Goal: Task Accomplishment & Management: Manage account settings

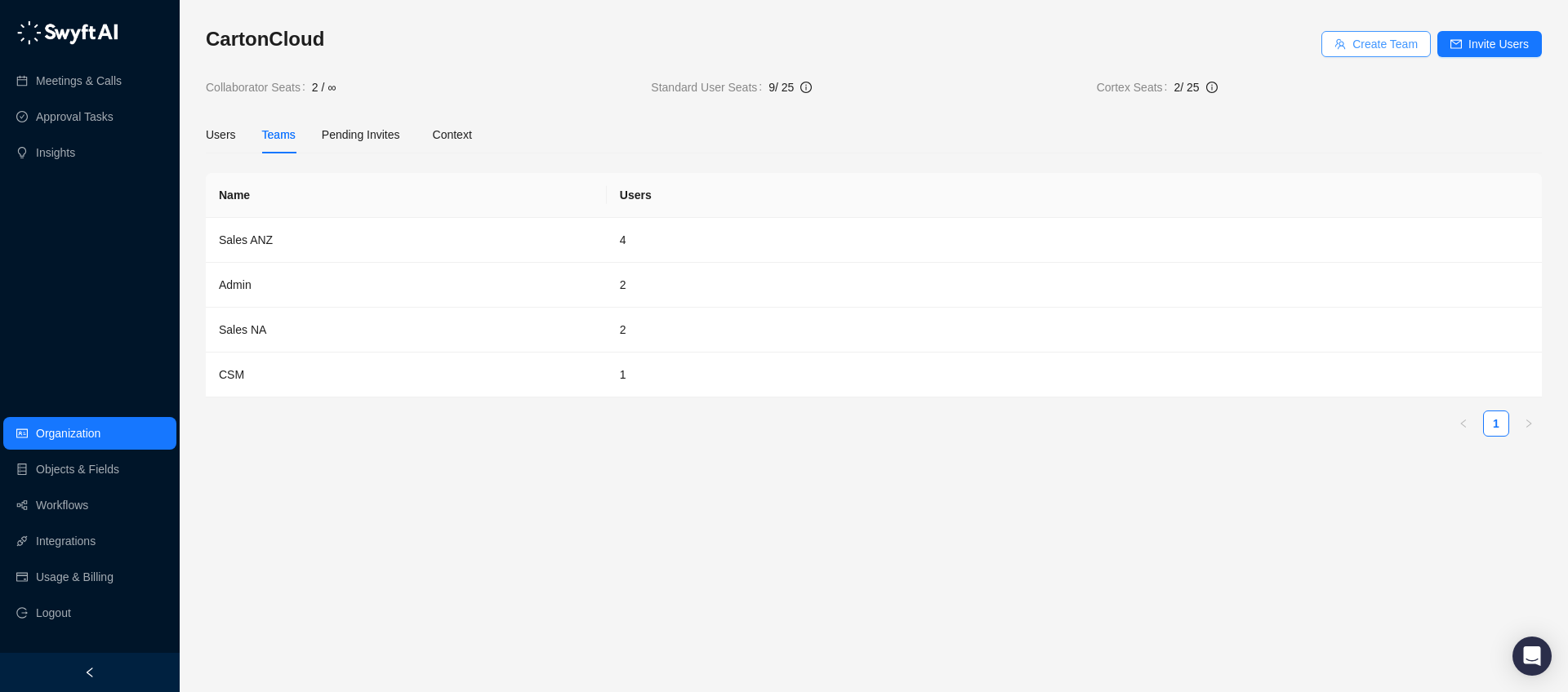
click at [1380, 48] on span "Create Team" at bounding box center [1385, 44] width 65 height 18
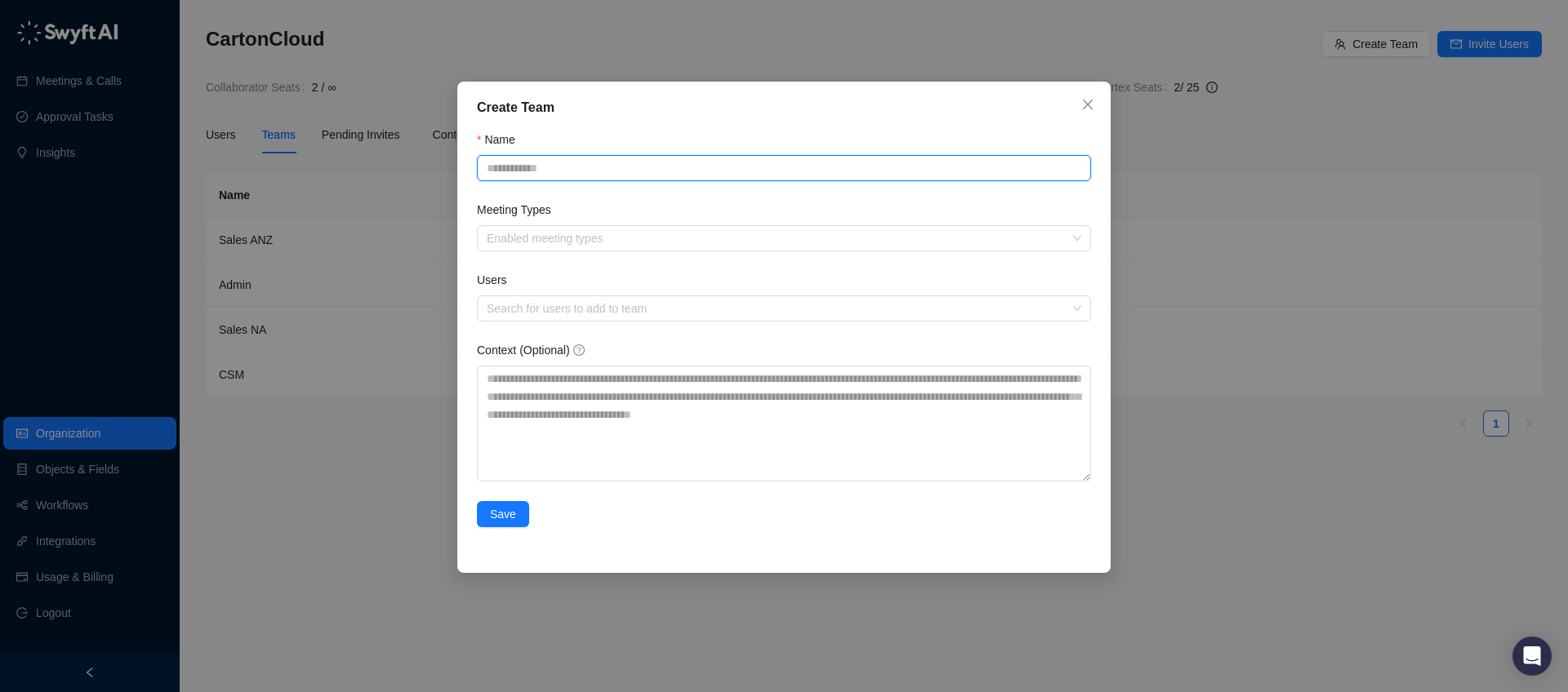
click at [552, 169] on input "Name" at bounding box center [784, 167] width 615 height 26
click at [600, 237] on div at bounding box center [775, 238] width 590 height 13
type input "**********"
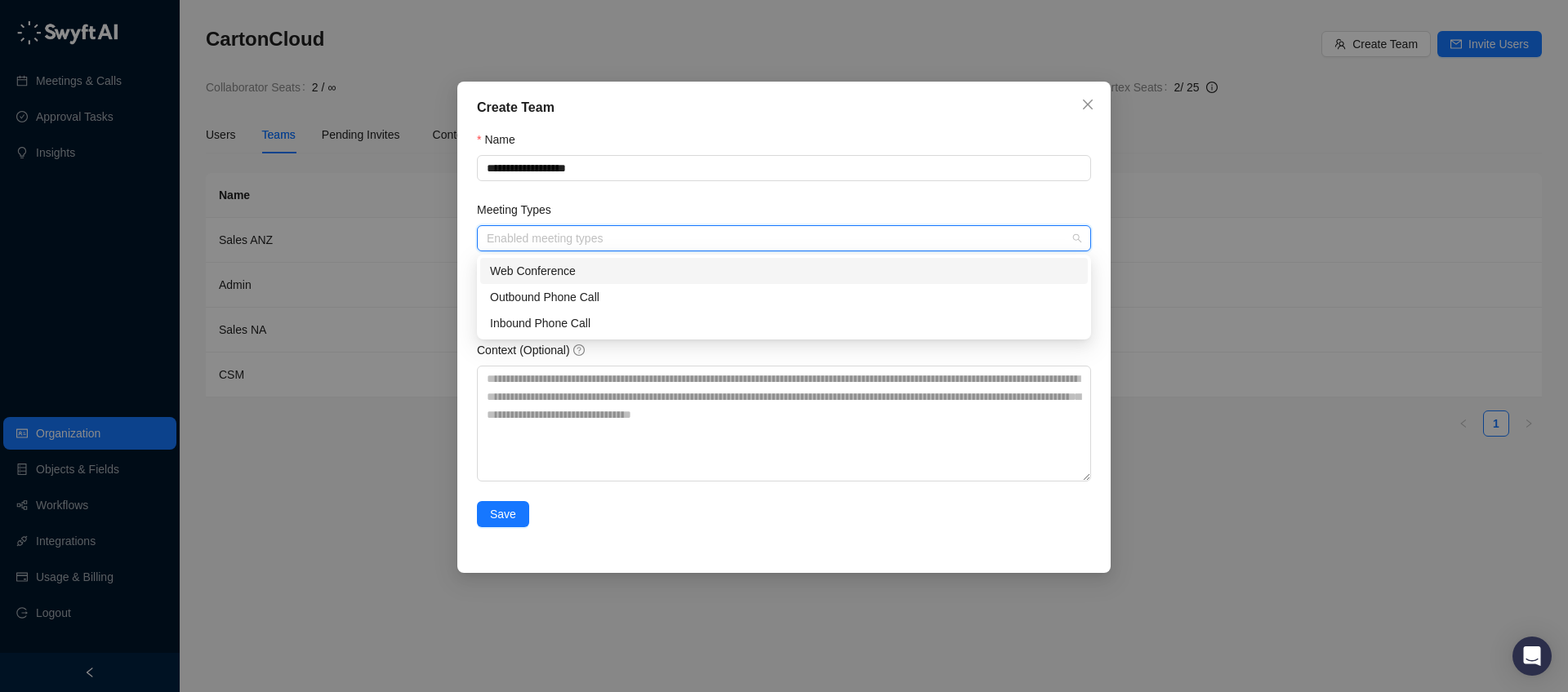
click at [594, 278] on div "Web Conference" at bounding box center [784, 271] width 588 height 18
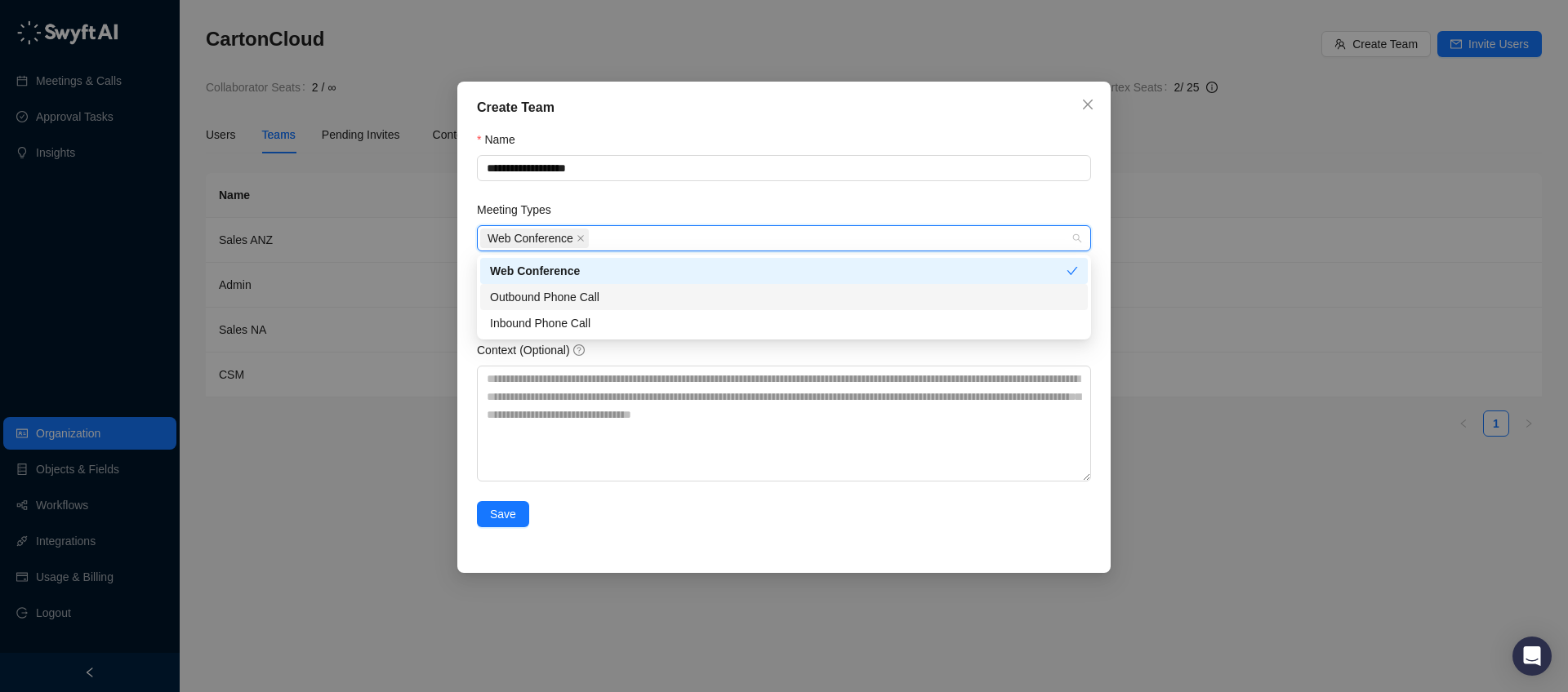
click at [582, 304] on div "Outbound Phone Call" at bounding box center [784, 297] width 588 height 18
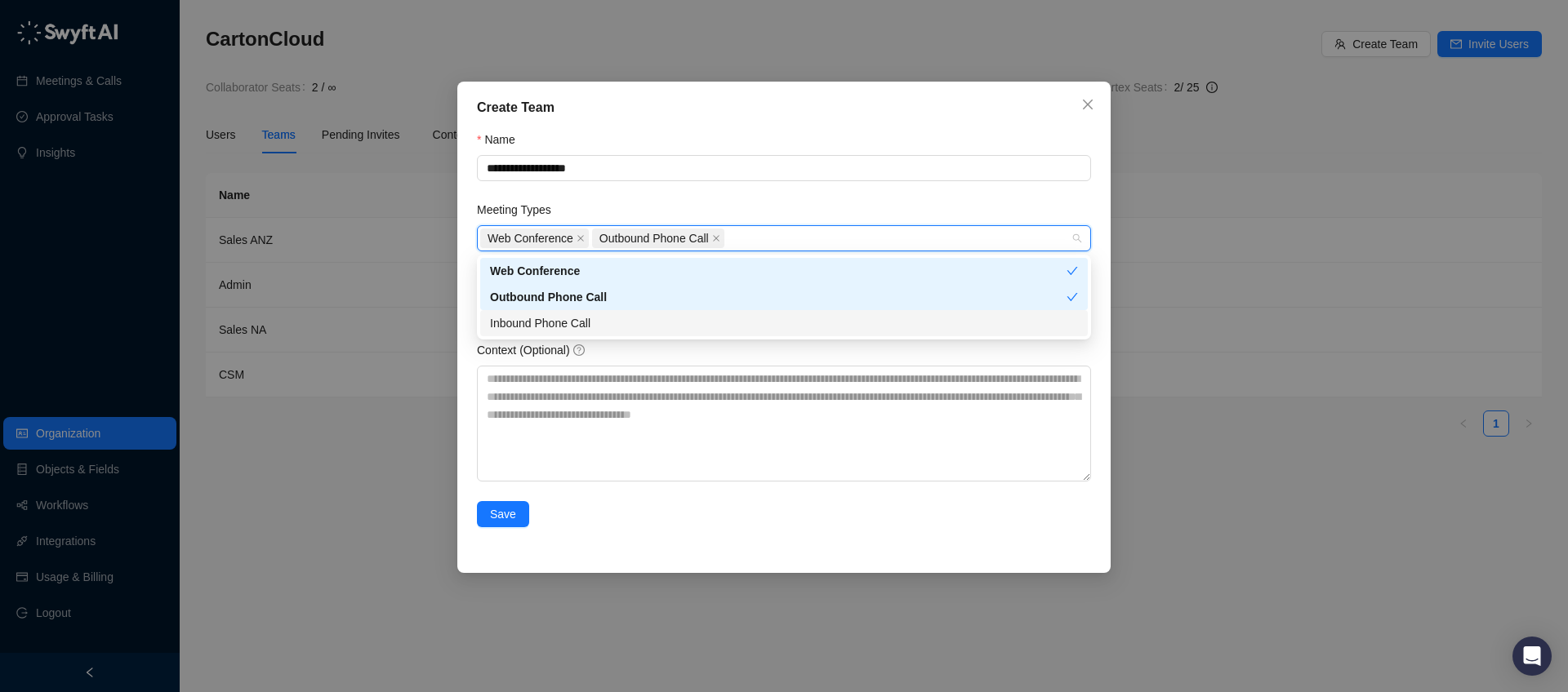
click at [579, 317] on div "Inbound Phone Call" at bounding box center [784, 323] width 588 height 18
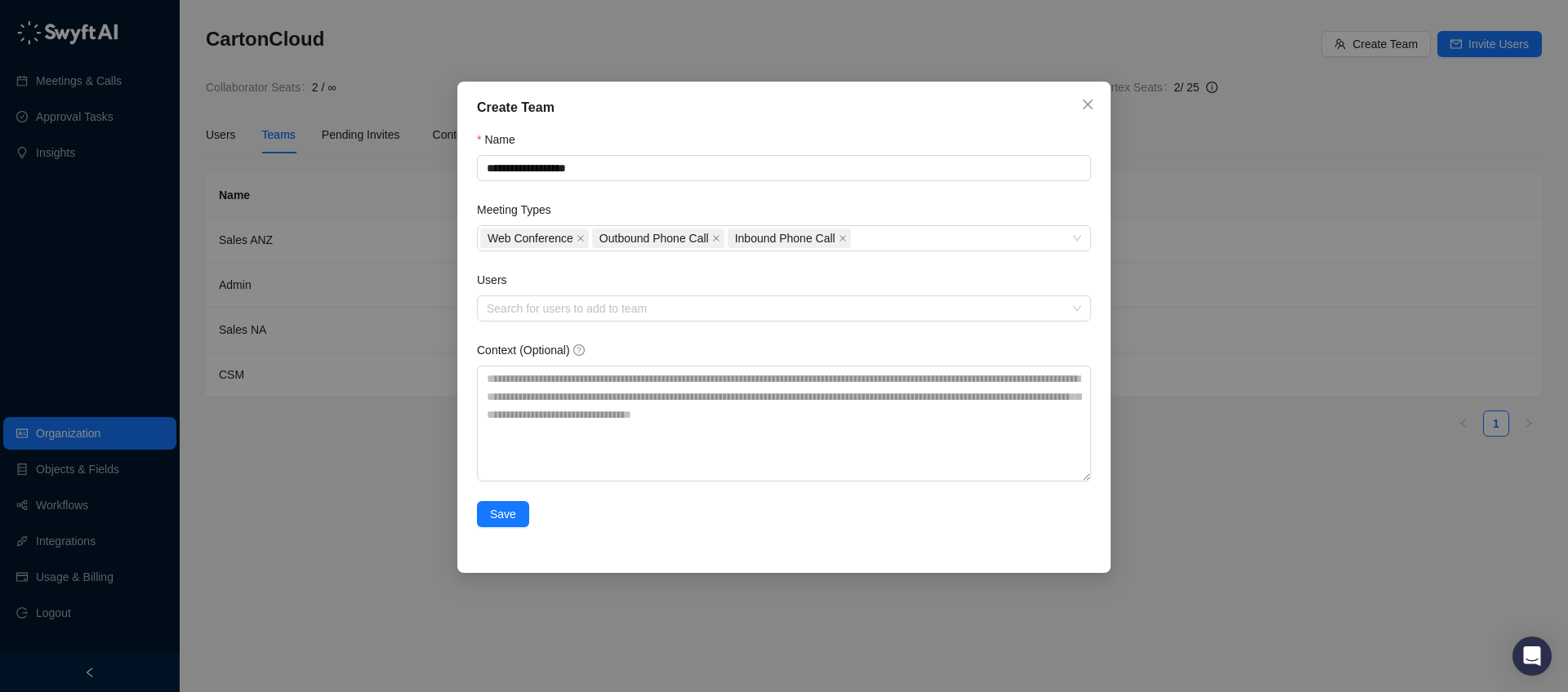
click at [741, 195] on form "**********" at bounding box center [784, 339] width 615 height 417
click at [499, 519] on span "Save" at bounding box center [503, 514] width 26 height 18
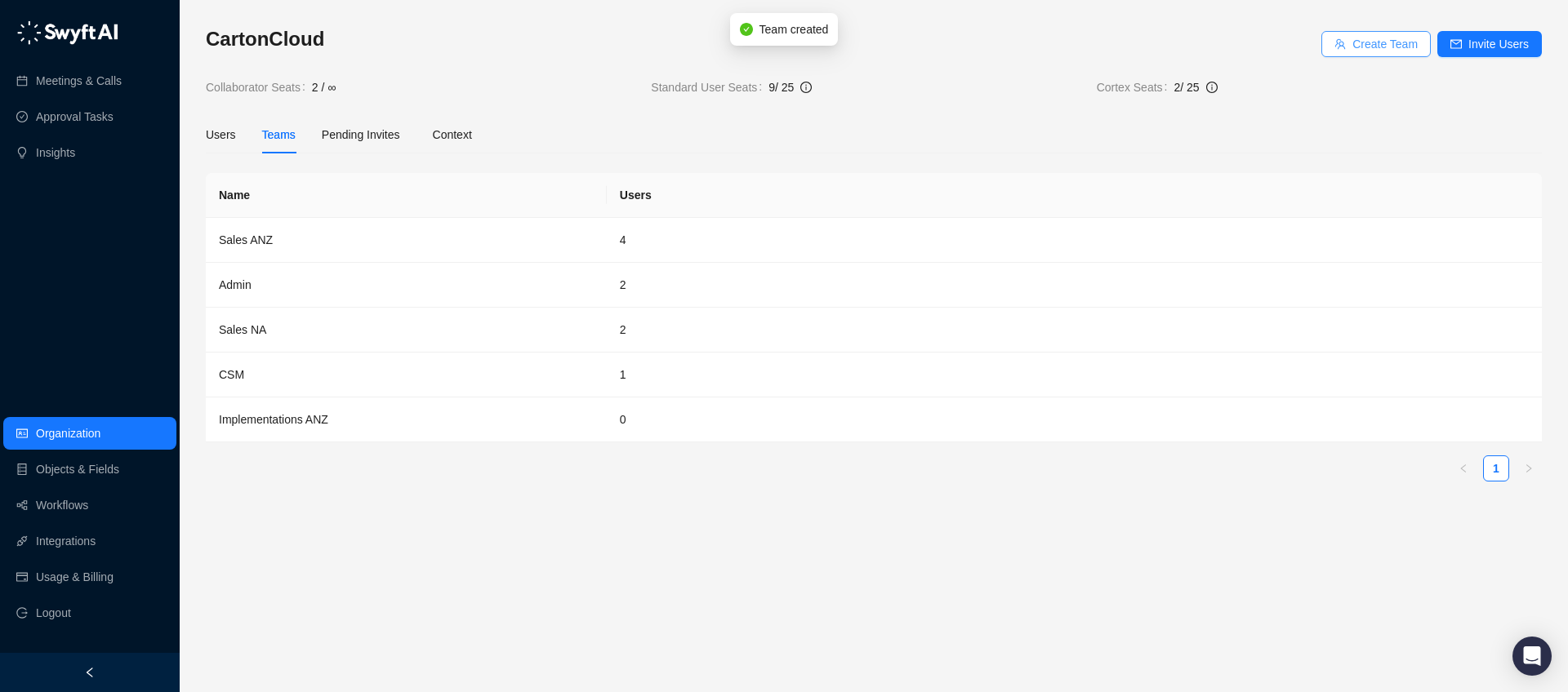
click at [1371, 42] on span "Create Team" at bounding box center [1385, 44] width 65 height 18
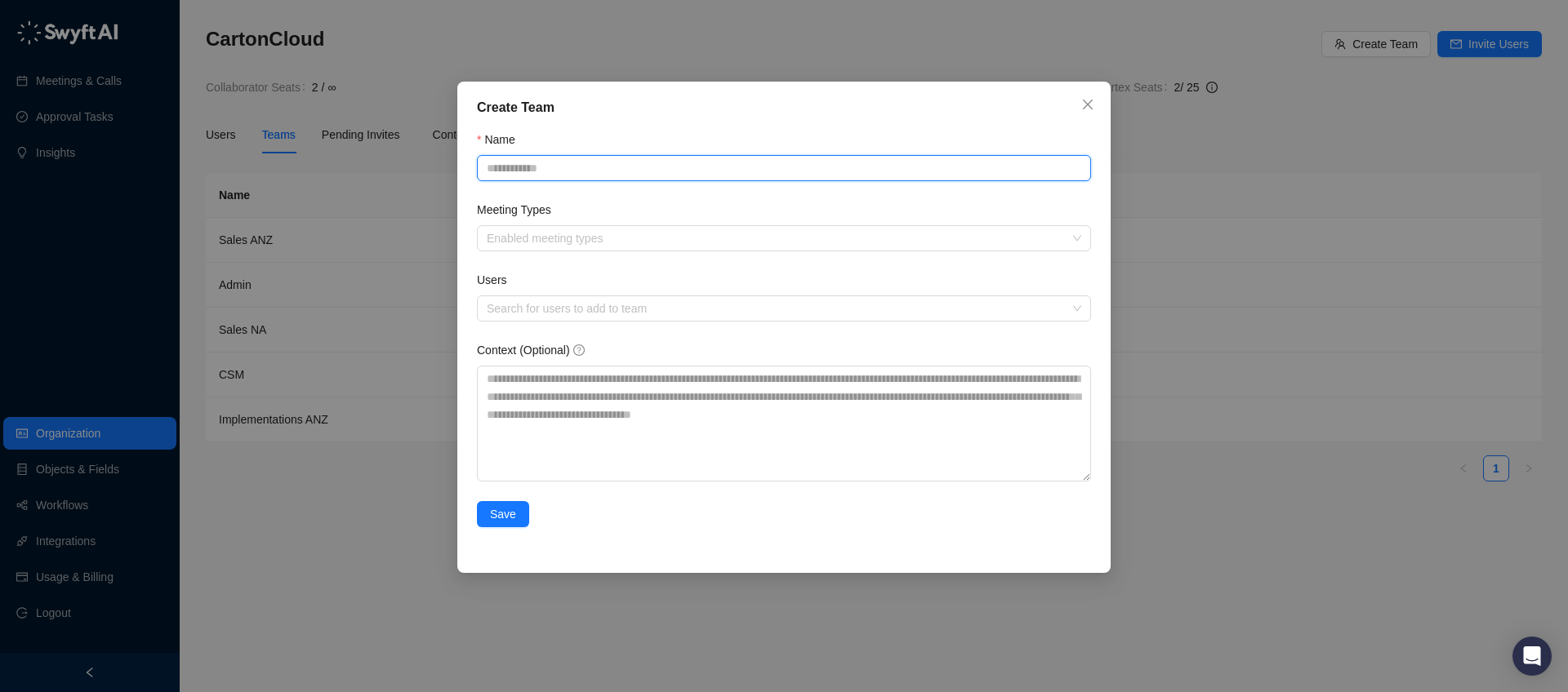
click at [677, 166] on input "Name" at bounding box center [784, 167] width 615 height 26
click at [618, 231] on div "Enabled meeting types" at bounding box center [784, 237] width 615 height 26
type input "**********"
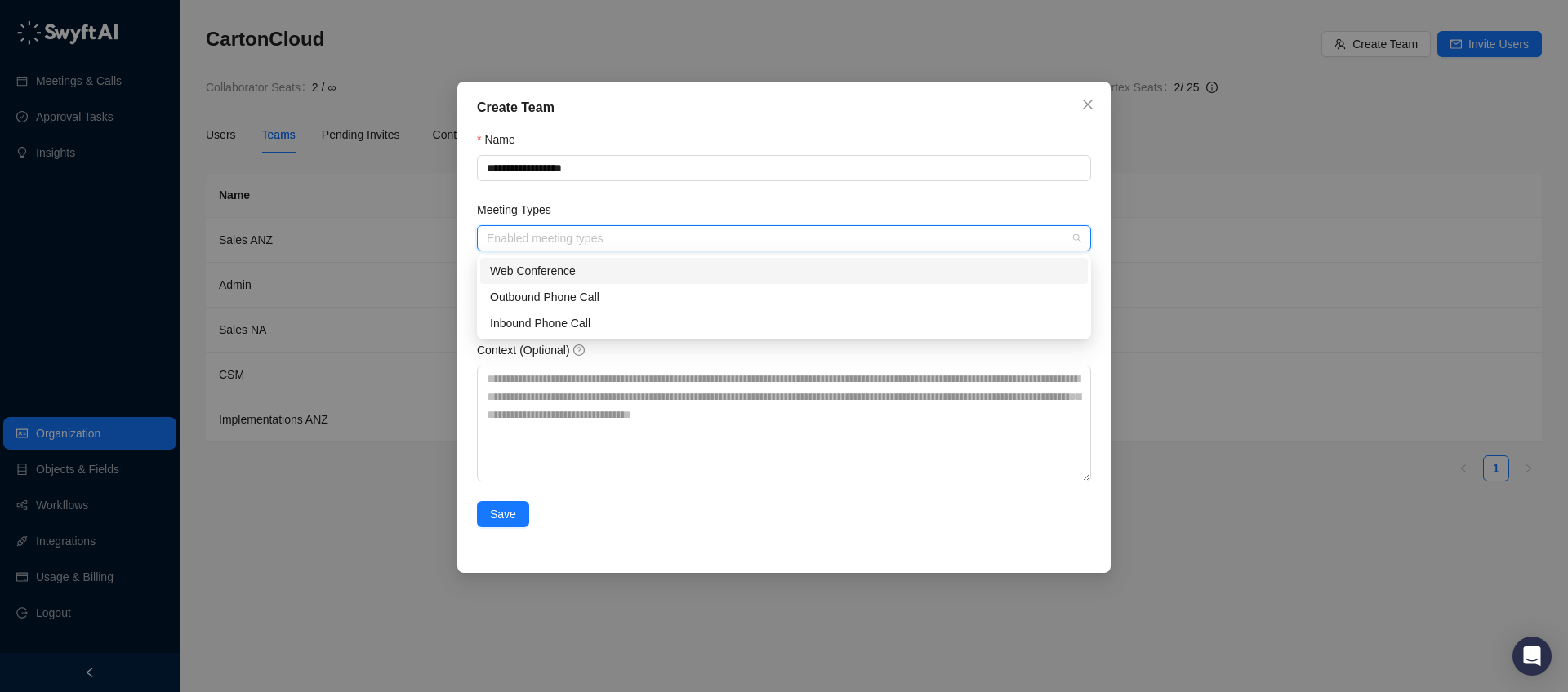
click at [589, 271] on div "Web Conference" at bounding box center [784, 271] width 588 height 18
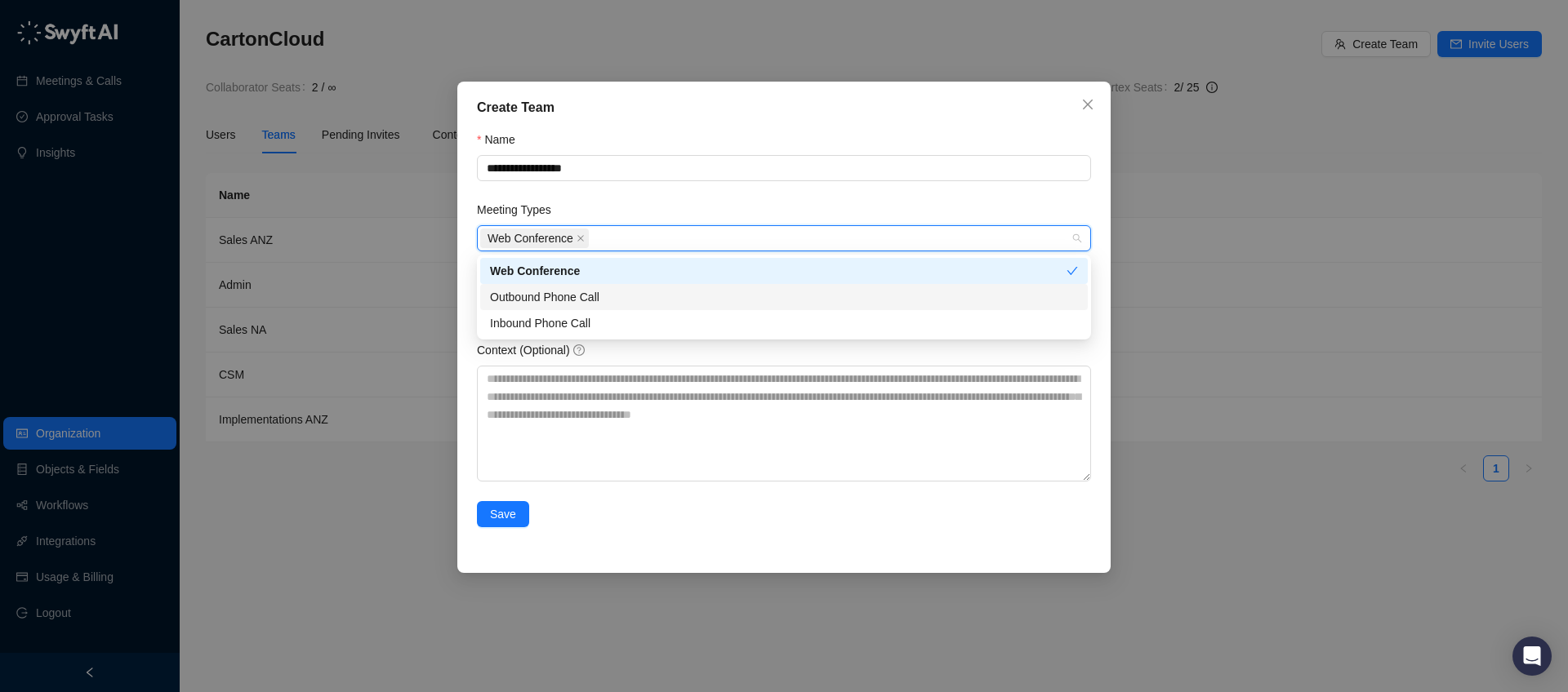
click at [578, 296] on div "Outbound Phone Call" at bounding box center [784, 297] width 588 height 18
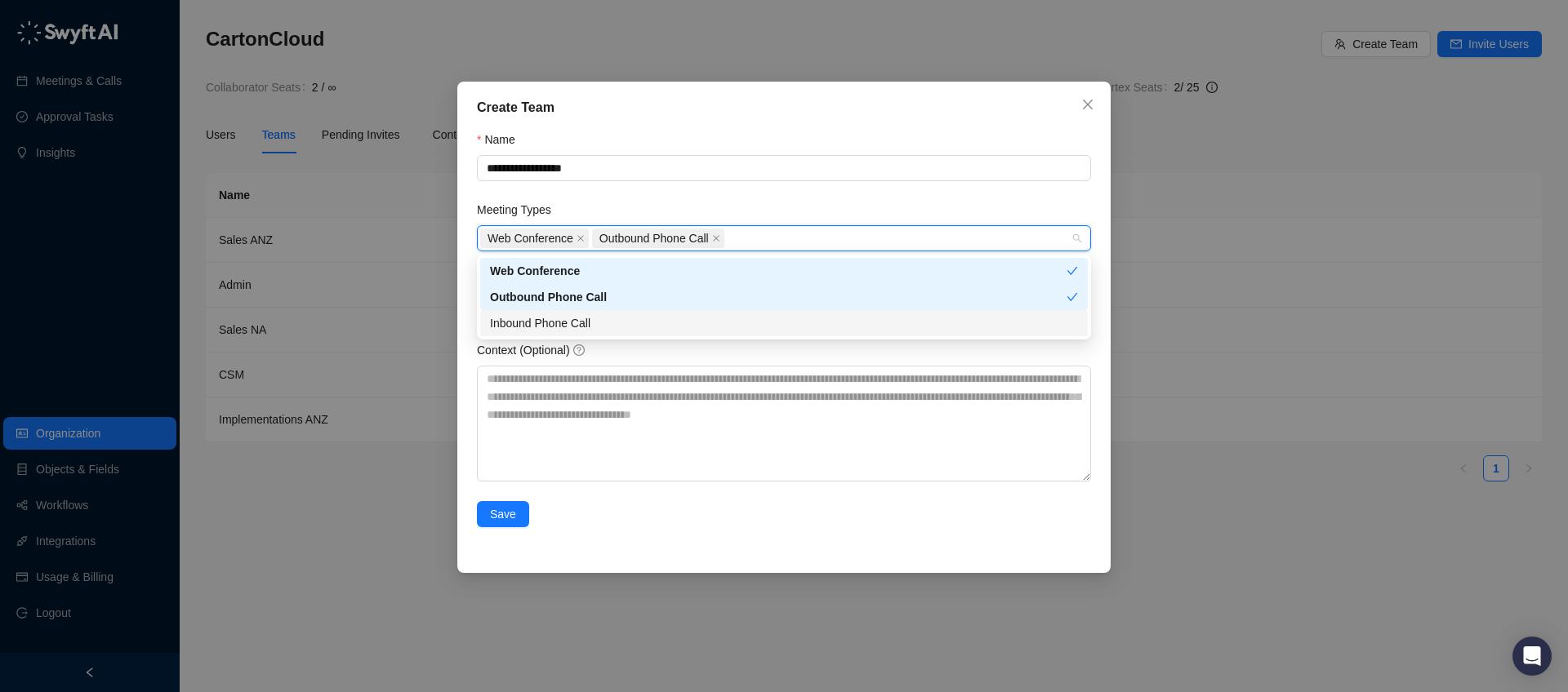
click at [573, 319] on div "Inbound Phone Call" at bounding box center [784, 323] width 588 height 18
click at [676, 197] on form "**********" at bounding box center [784, 339] width 615 height 417
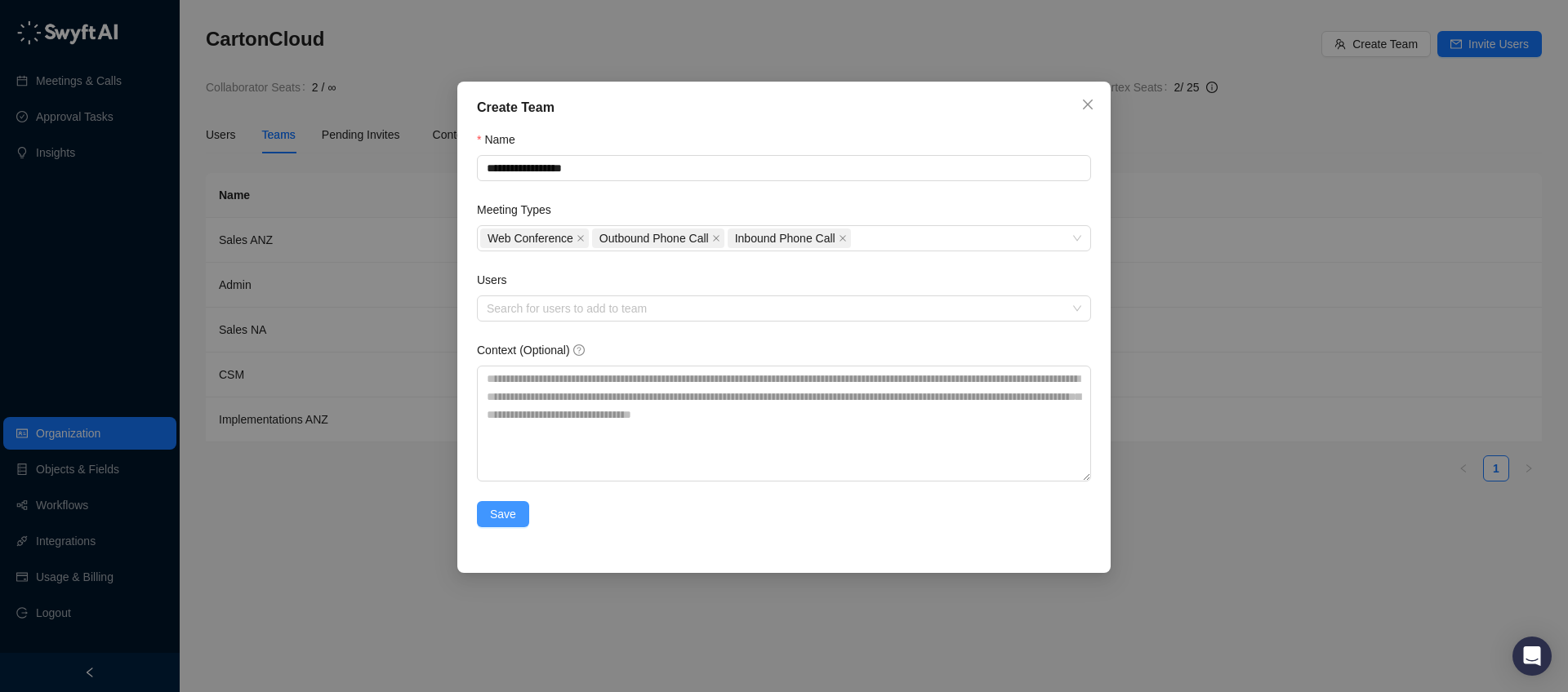
click at [518, 514] on button "Save" at bounding box center [504, 514] width 53 height 26
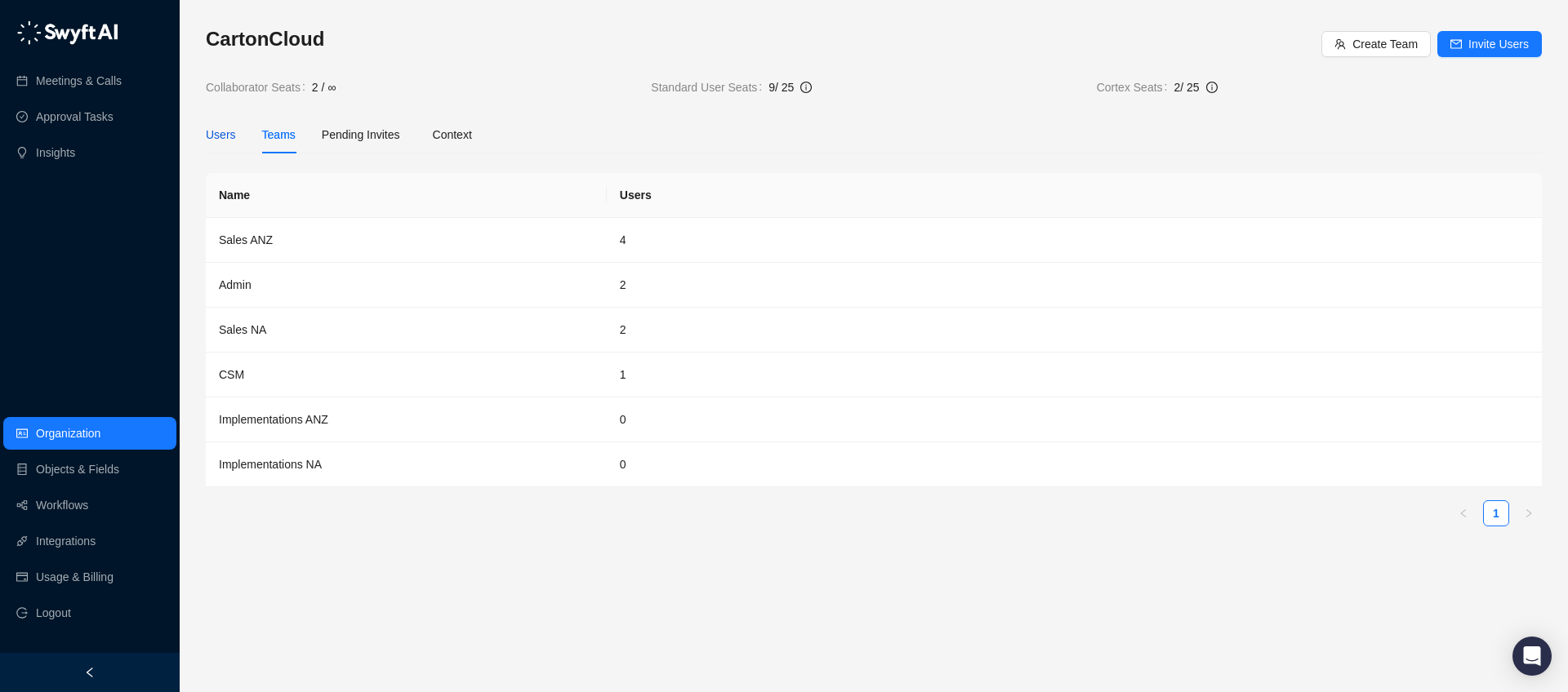
click at [232, 136] on div "Users" at bounding box center [220, 134] width 30 height 18
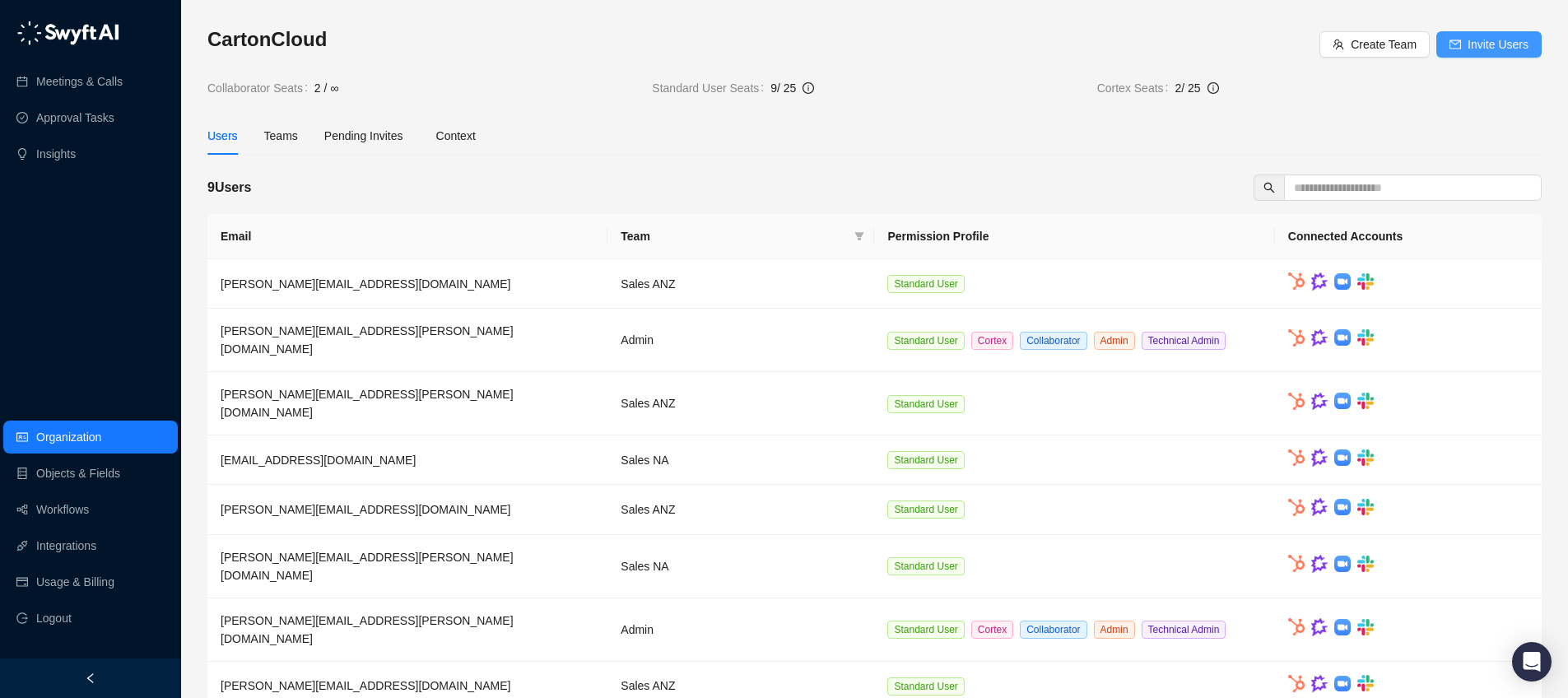
click at [1479, 42] on span "Invite Users" at bounding box center [1497, 44] width 61 height 18
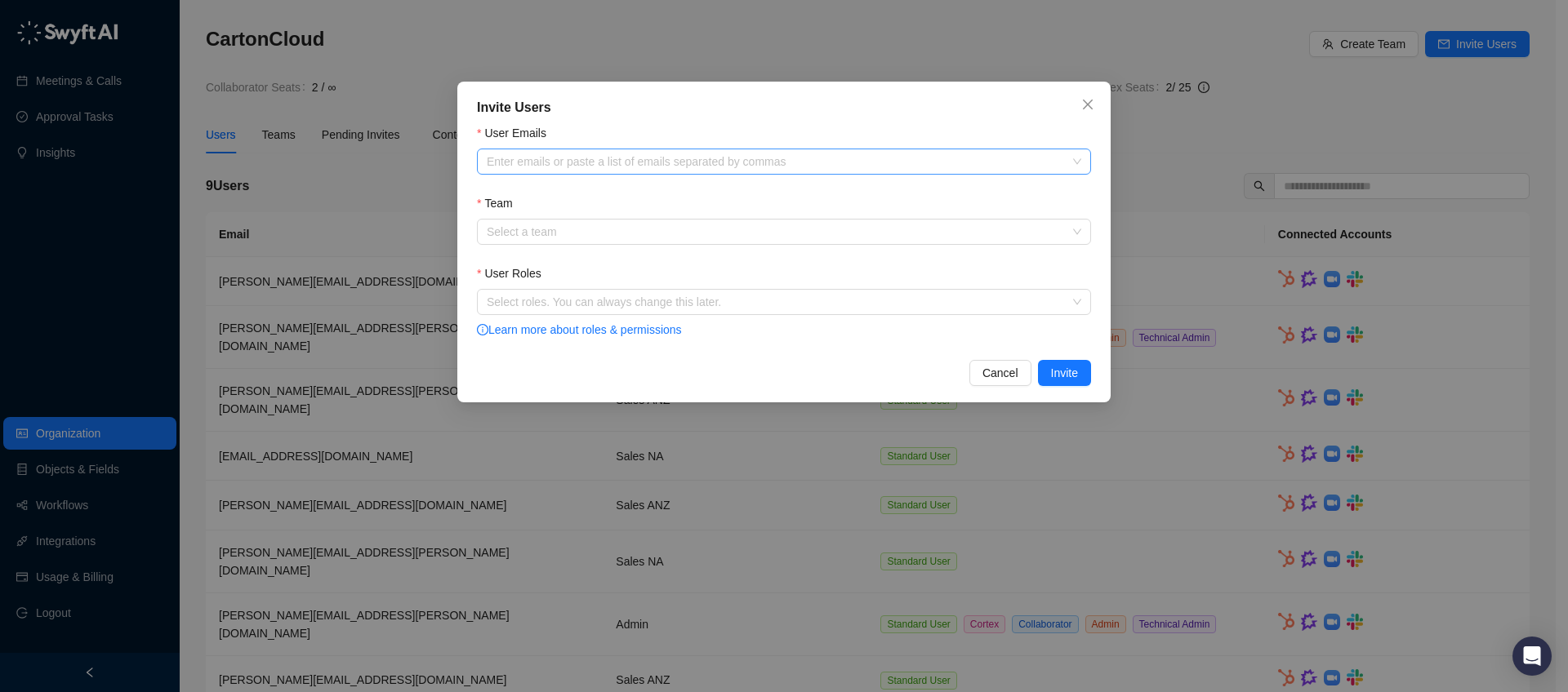
click at [640, 158] on div at bounding box center [775, 162] width 590 height 13
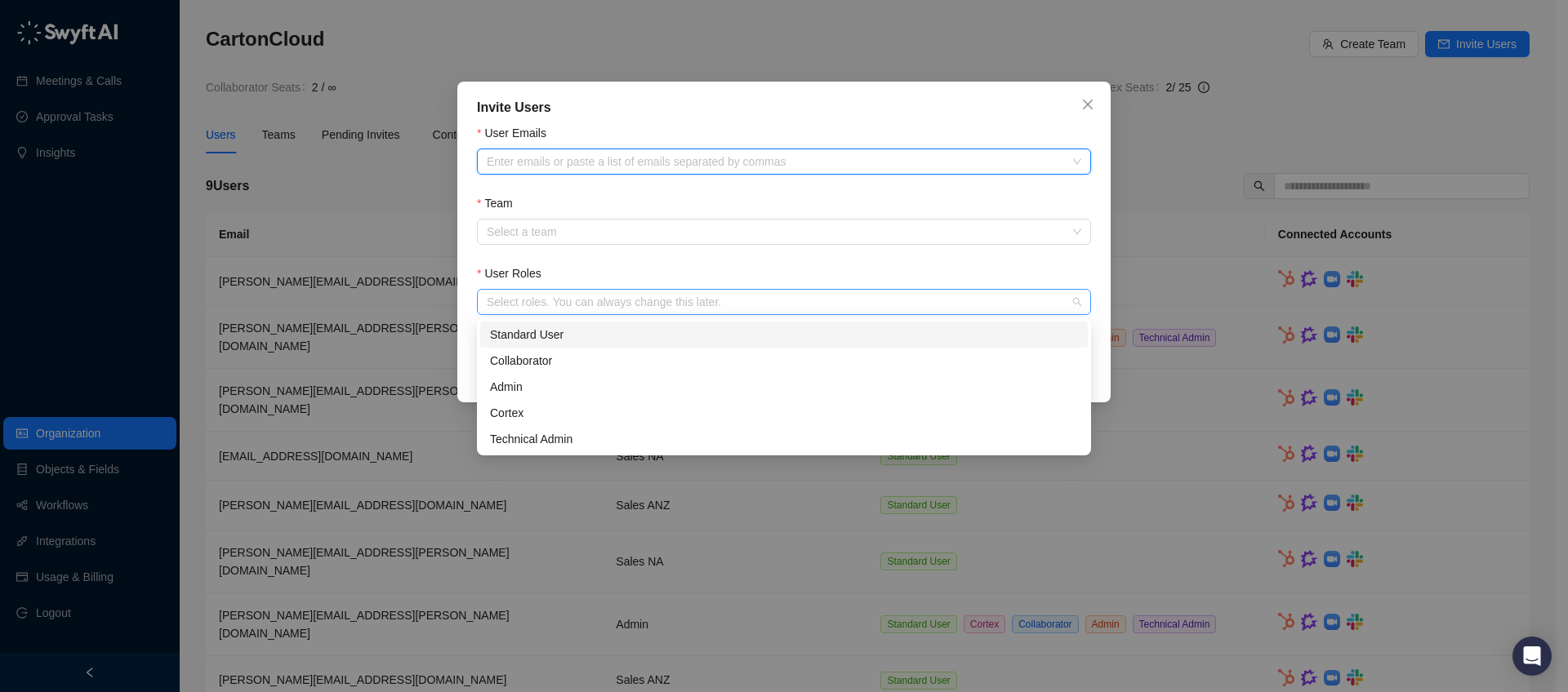
click at [692, 312] on div "Select roles. You can always change this later." at bounding box center [784, 302] width 615 height 26
click at [1087, 93] on button "Close" at bounding box center [1088, 104] width 26 height 26
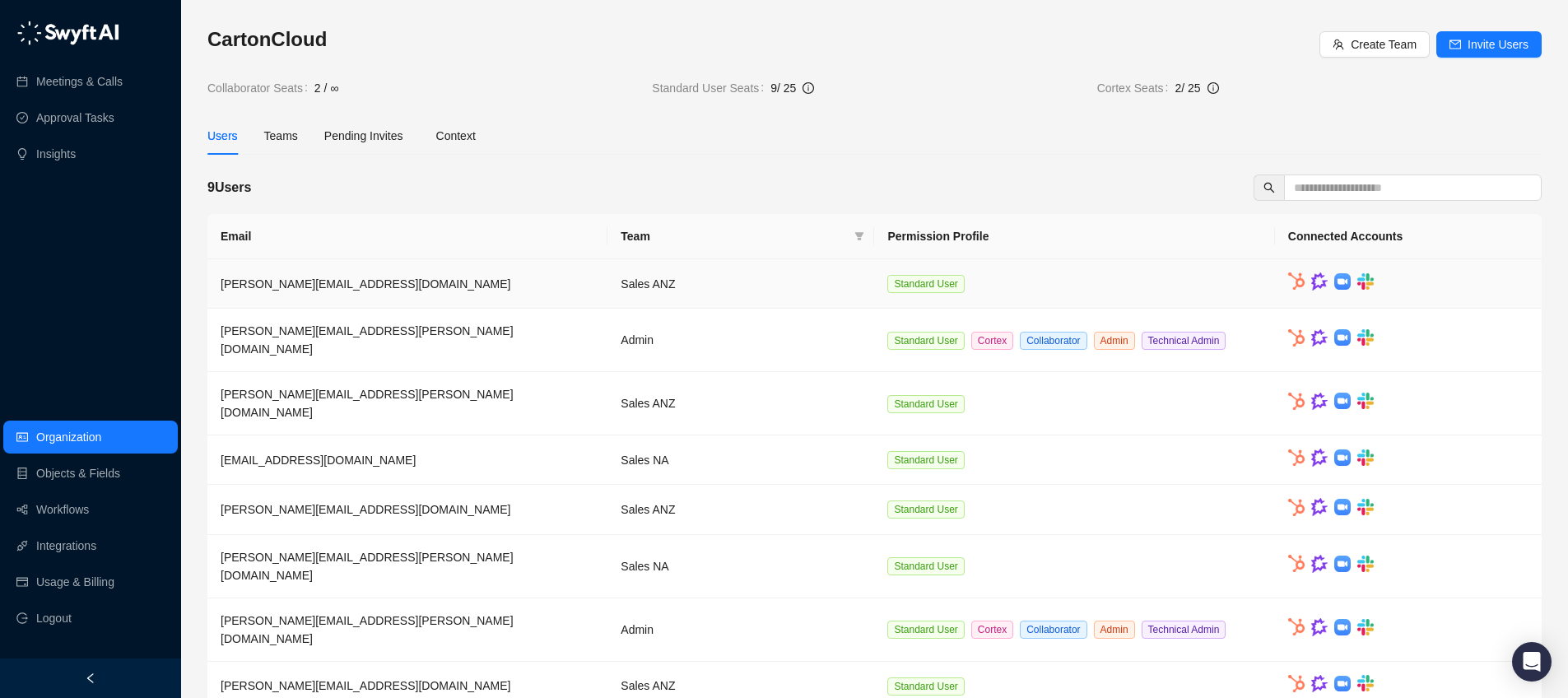
click at [267, 295] on td "[PERSON_NAME][EMAIL_ADDRESS][DOMAIN_NAME]" at bounding box center [407, 284] width 400 height 49
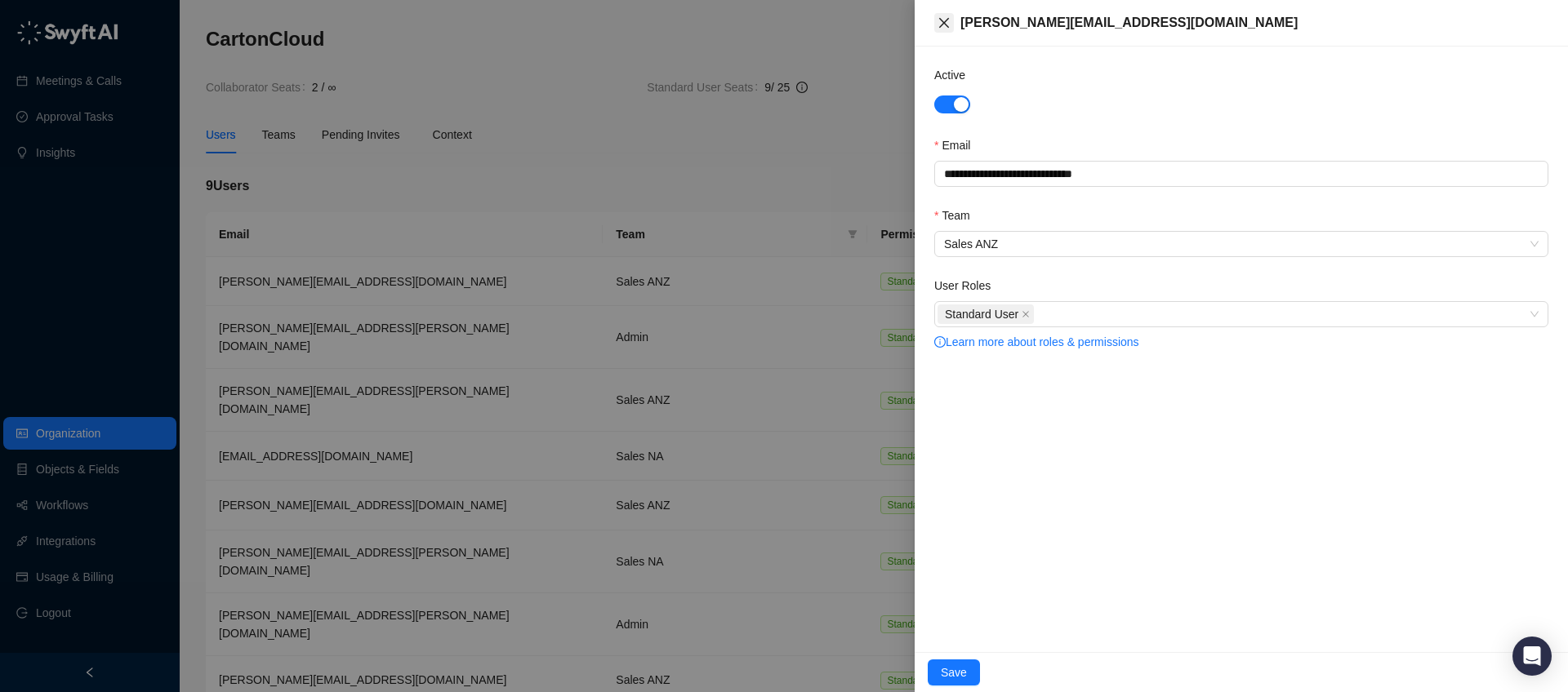
click at [938, 22] on icon "close" at bounding box center [944, 22] width 13 height 13
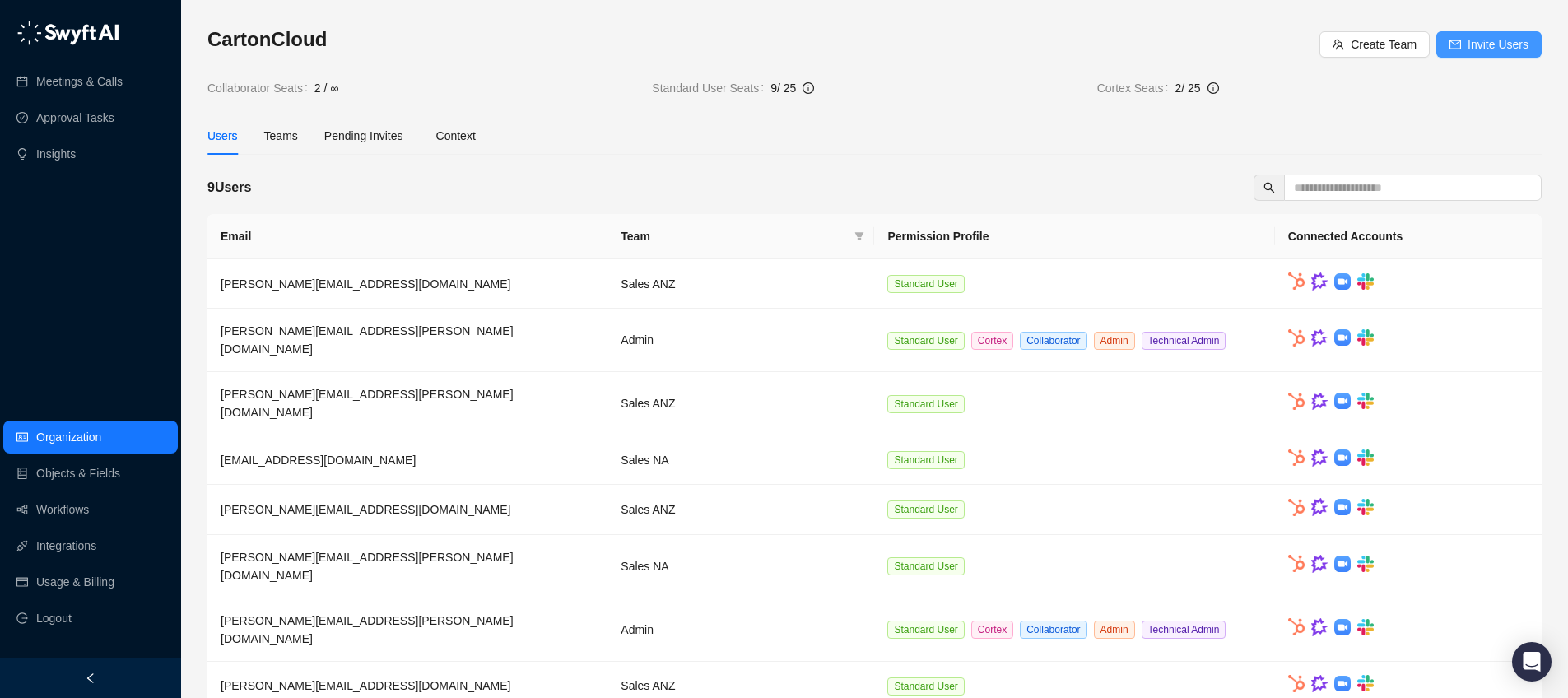
click at [1484, 45] on span "Invite Users" at bounding box center [1497, 44] width 61 height 18
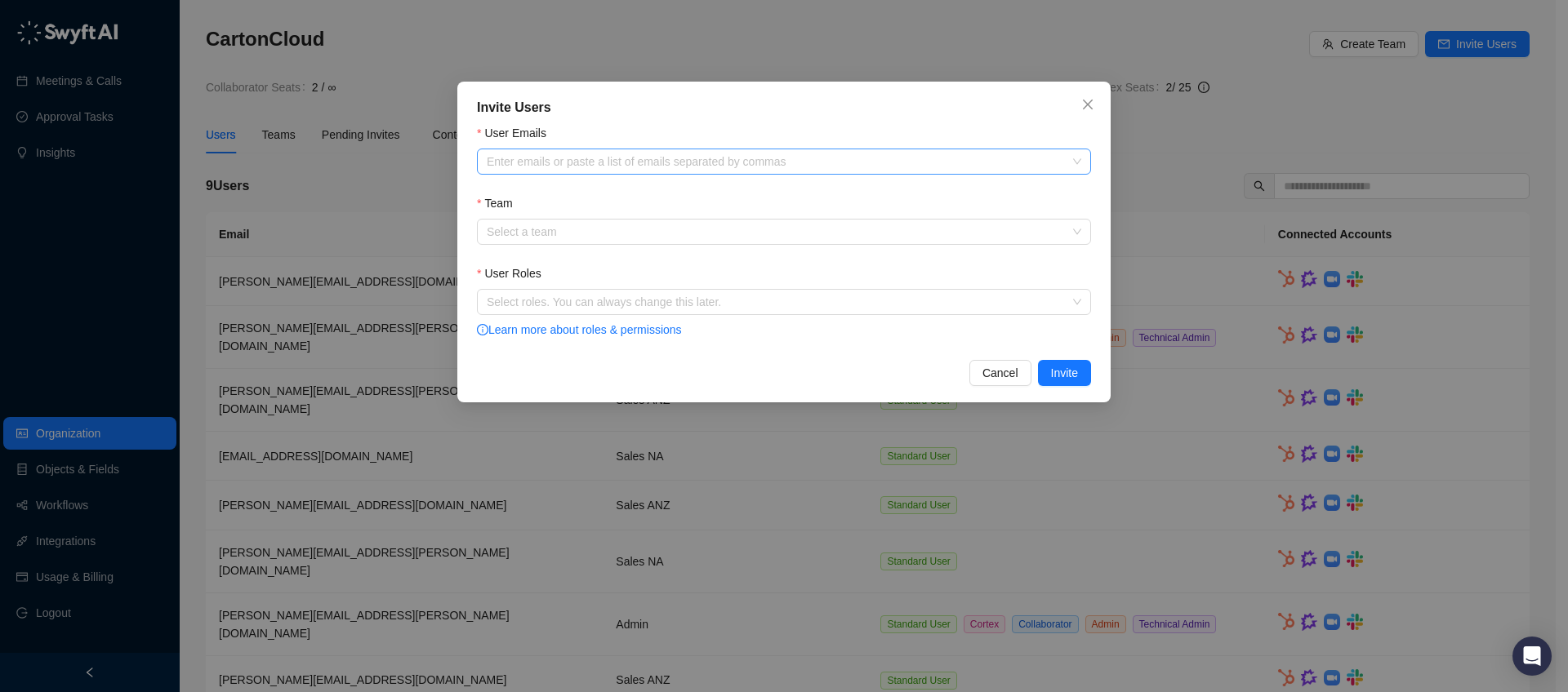
click at [654, 165] on div at bounding box center [775, 162] width 590 height 13
paste input "**********"
type input "**********"
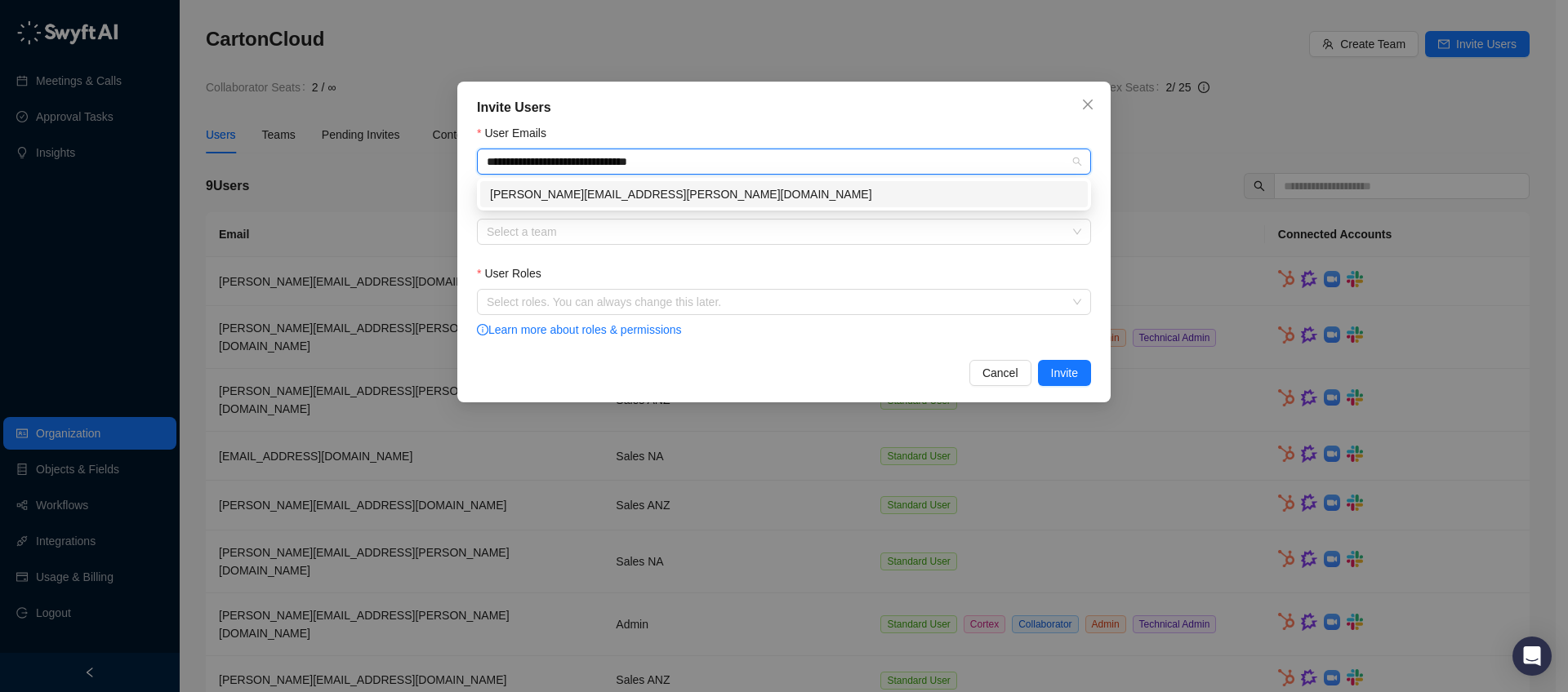
click at [676, 195] on div "[PERSON_NAME][EMAIL_ADDRESS][PERSON_NAME][DOMAIN_NAME]" at bounding box center [784, 194] width 588 height 18
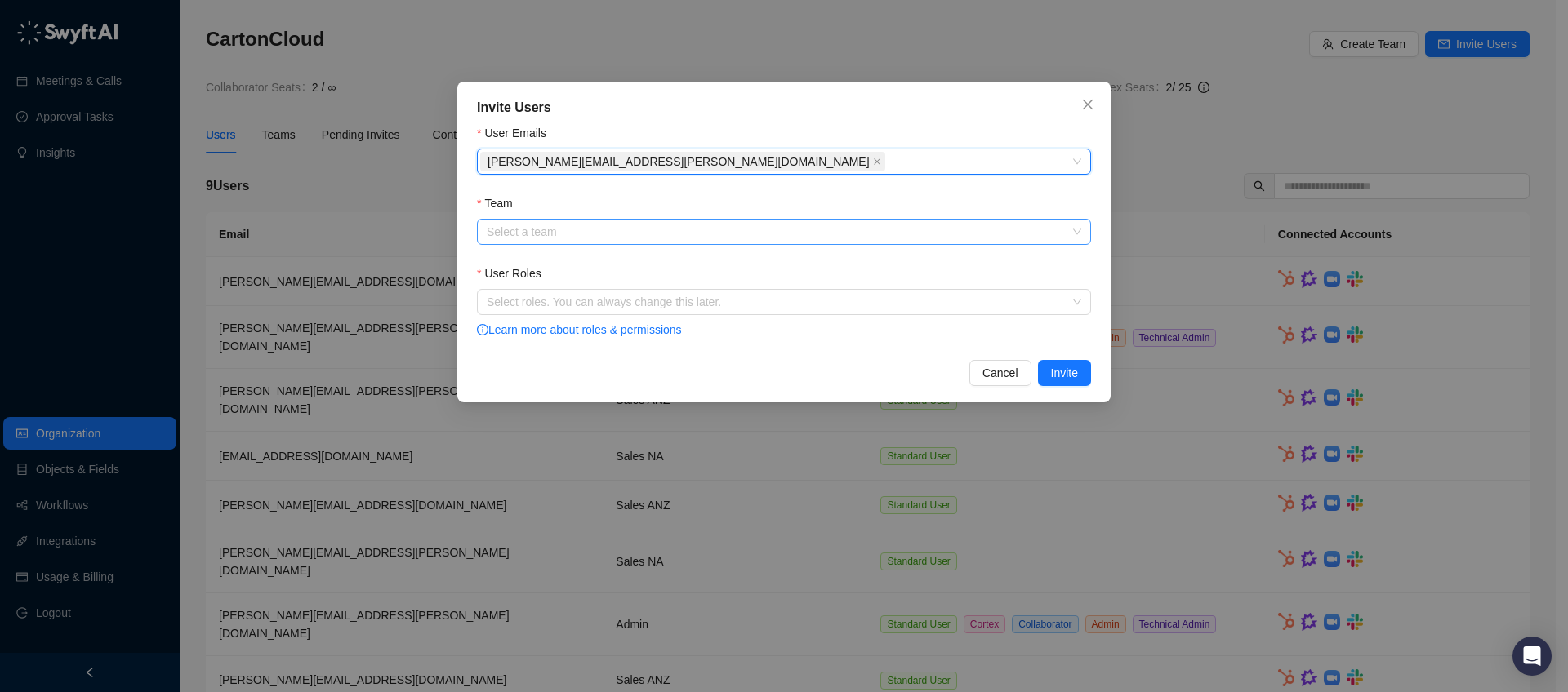
click at [611, 237] on input "Team" at bounding box center [779, 232] width 584 height 24
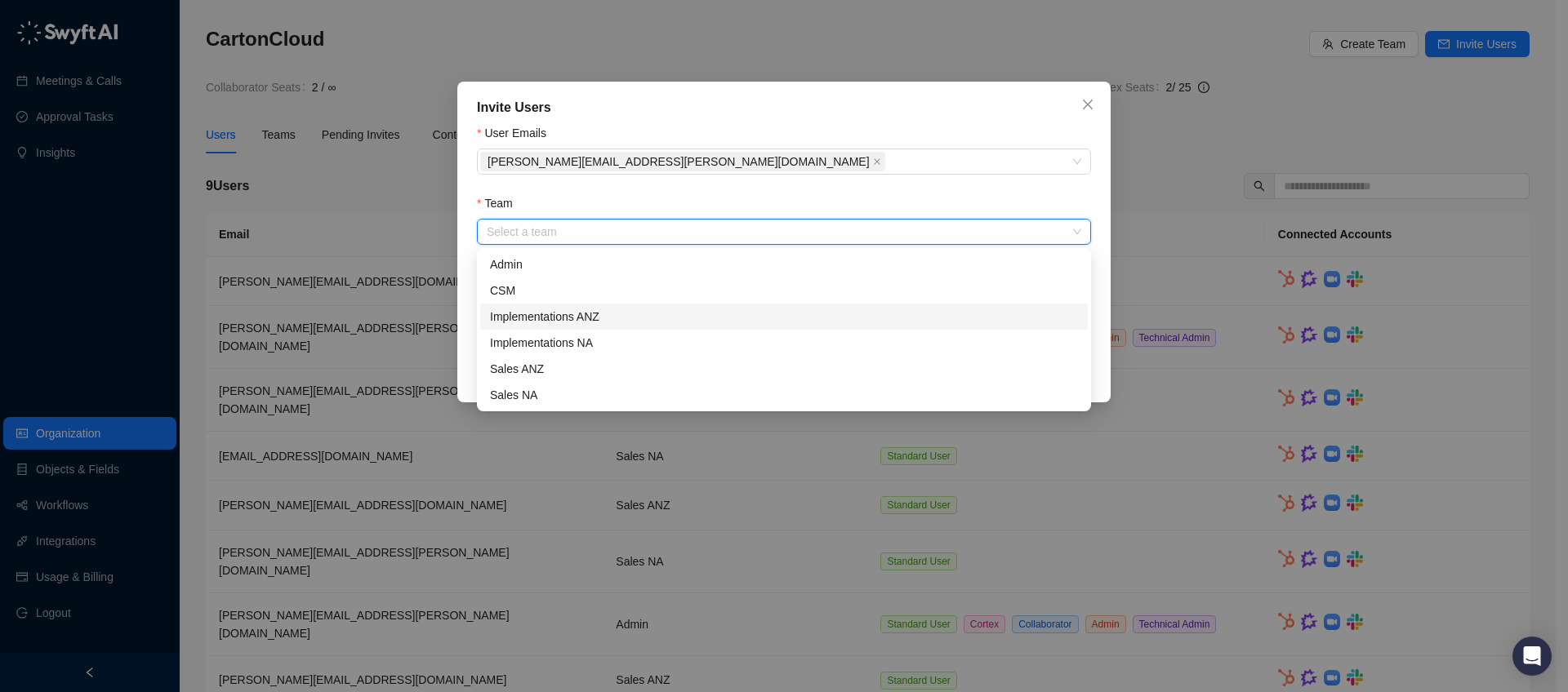
click at [586, 319] on div "Implementations ANZ" at bounding box center [784, 316] width 588 height 18
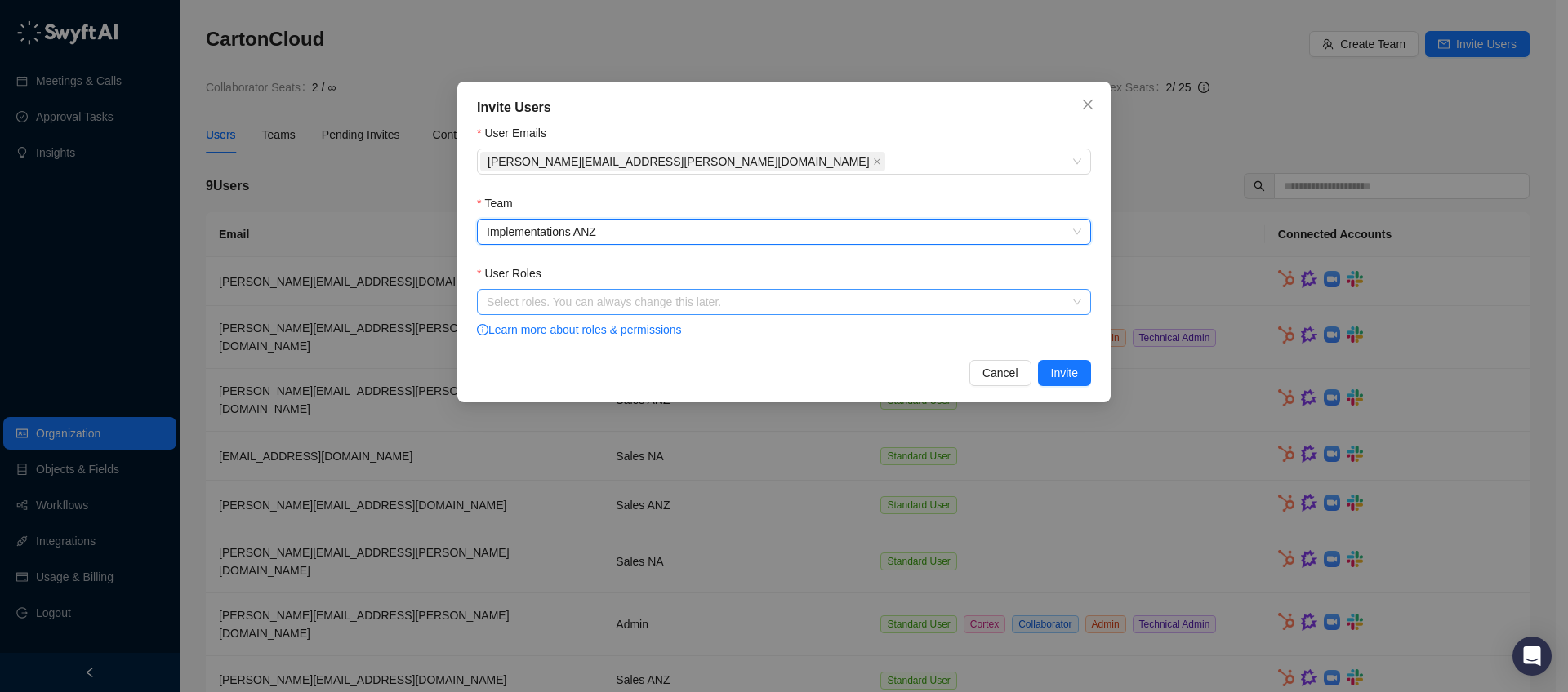
click at [589, 302] on div at bounding box center [775, 302] width 590 height 13
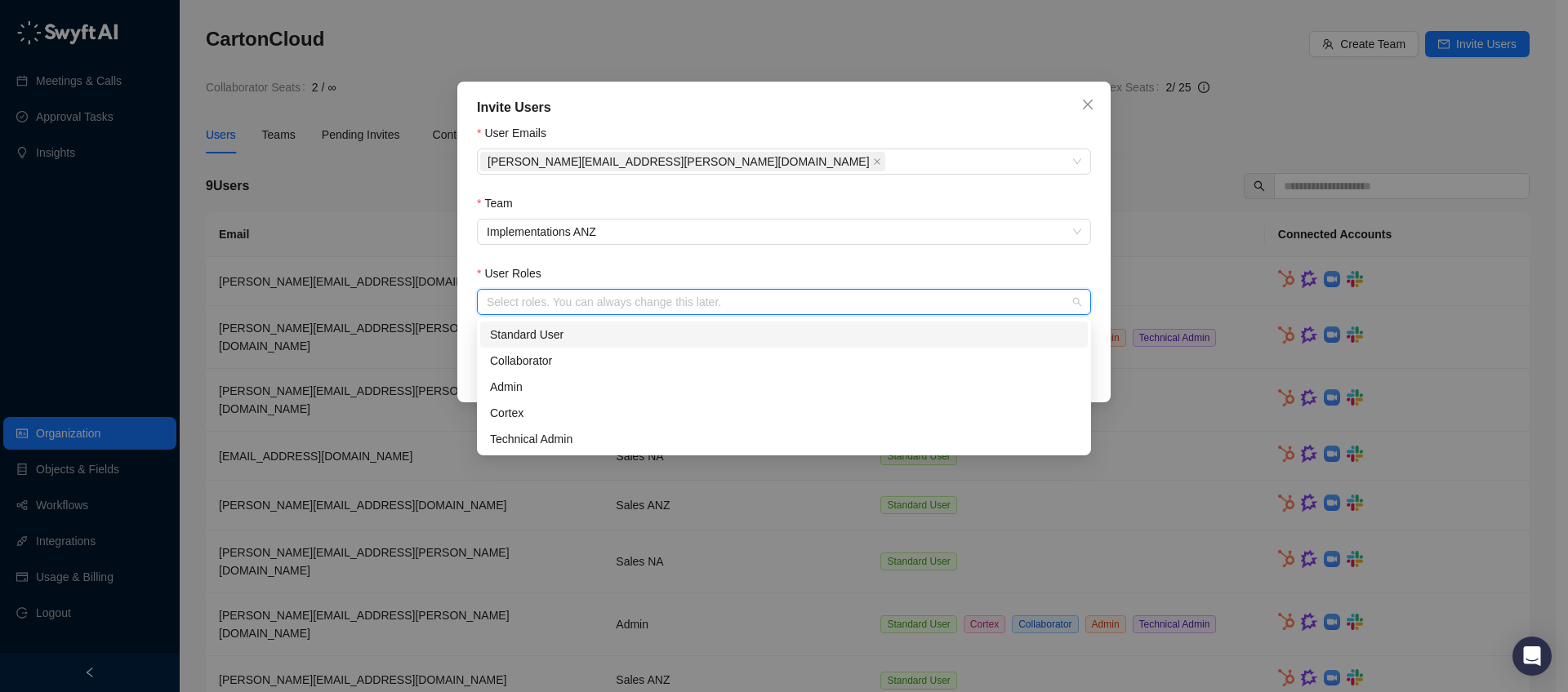
click at [582, 332] on div "Standard User" at bounding box center [784, 335] width 588 height 18
click at [613, 271] on div "User Roles" at bounding box center [784, 276] width 615 height 24
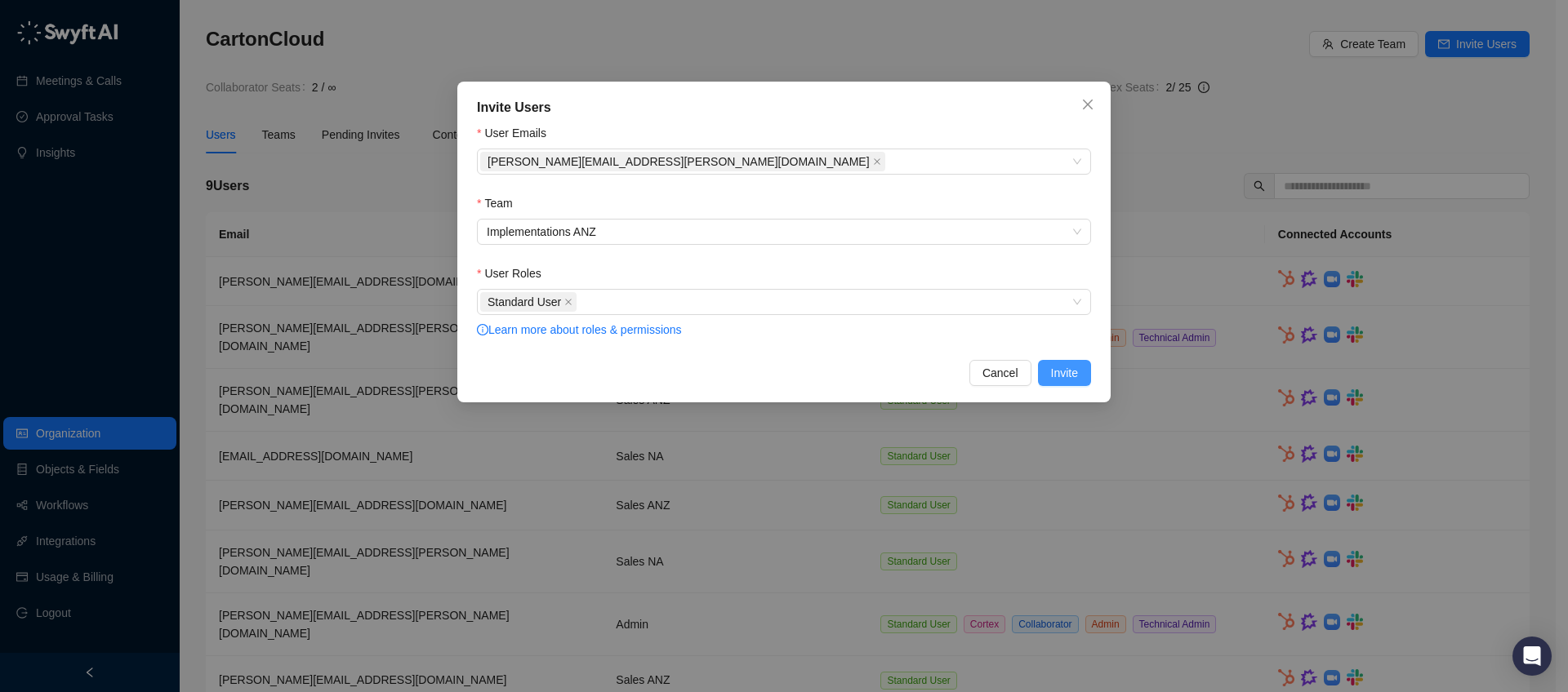
click at [1080, 373] on button "Invite" at bounding box center [1064, 373] width 54 height 26
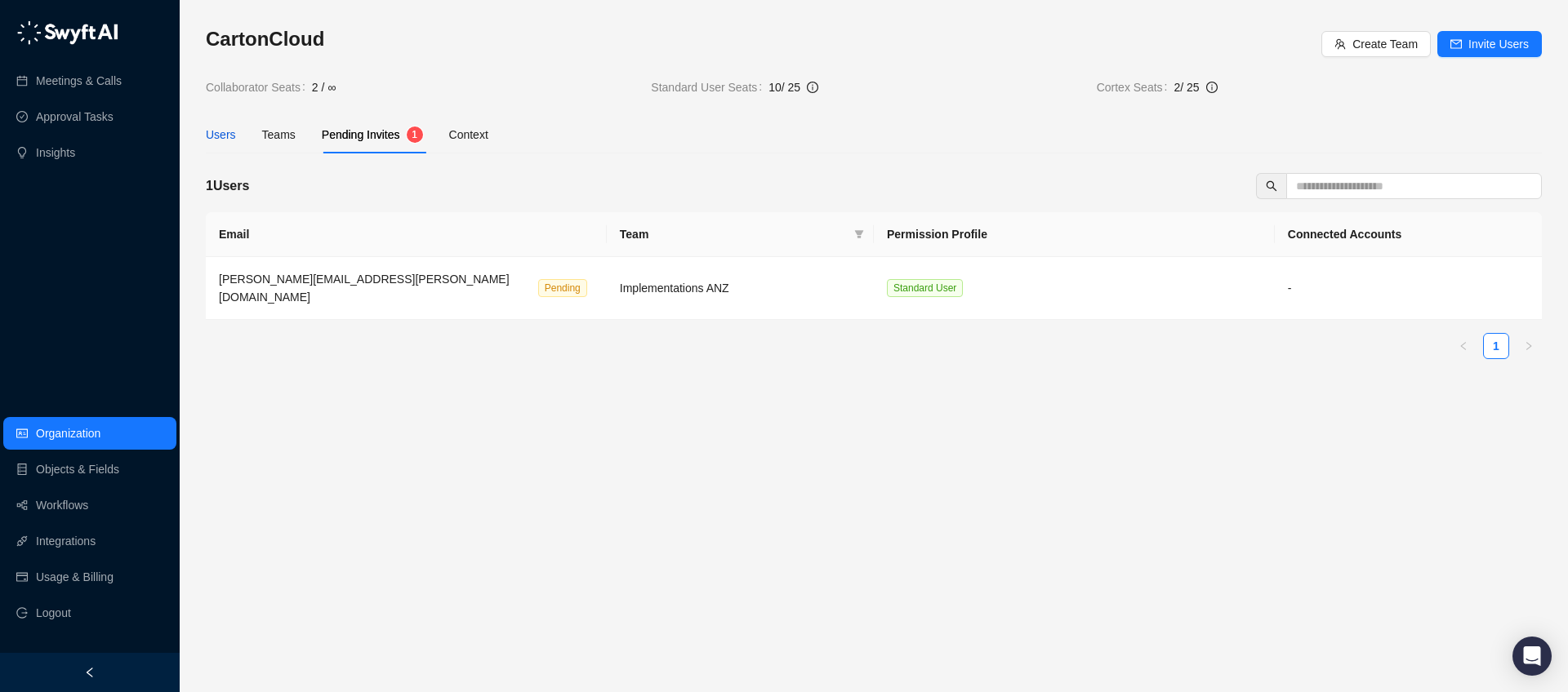
click at [211, 135] on div "Users" at bounding box center [220, 134] width 30 height 18
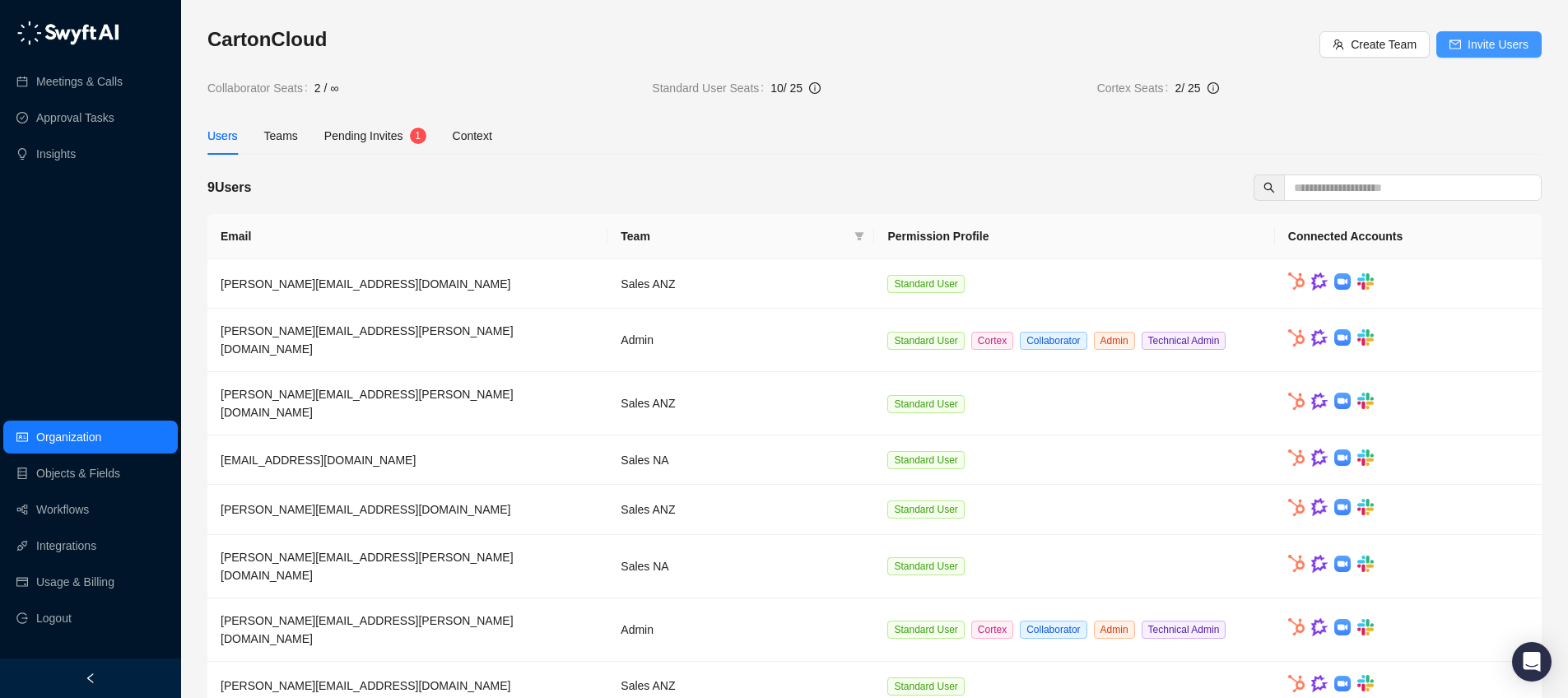
click at [1497, 41] on span "Invite Users" at bounding box center [1497, 44] width 61 height 18
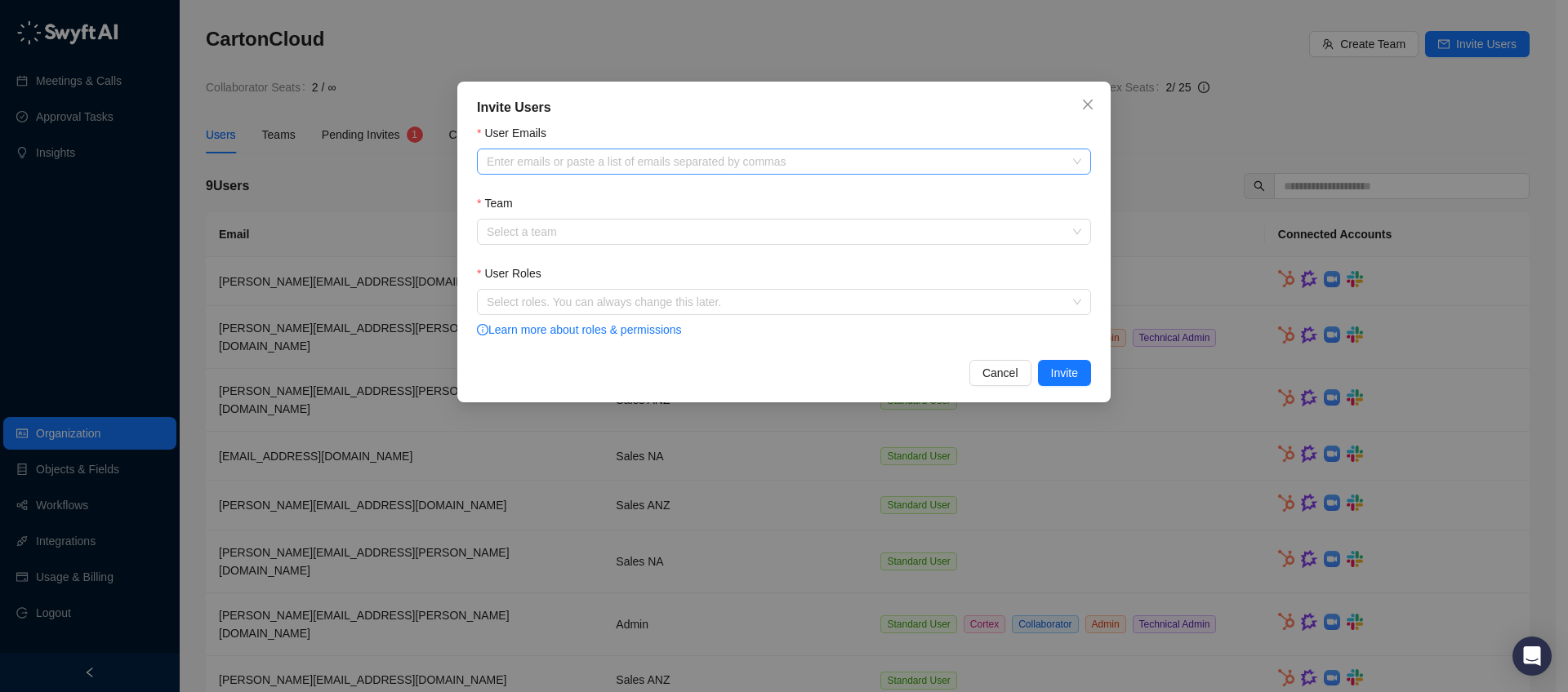
click at [633, 156] on div at bounding box center [775, 162] width 590 height 13
paste input "**********"
type input "**********"
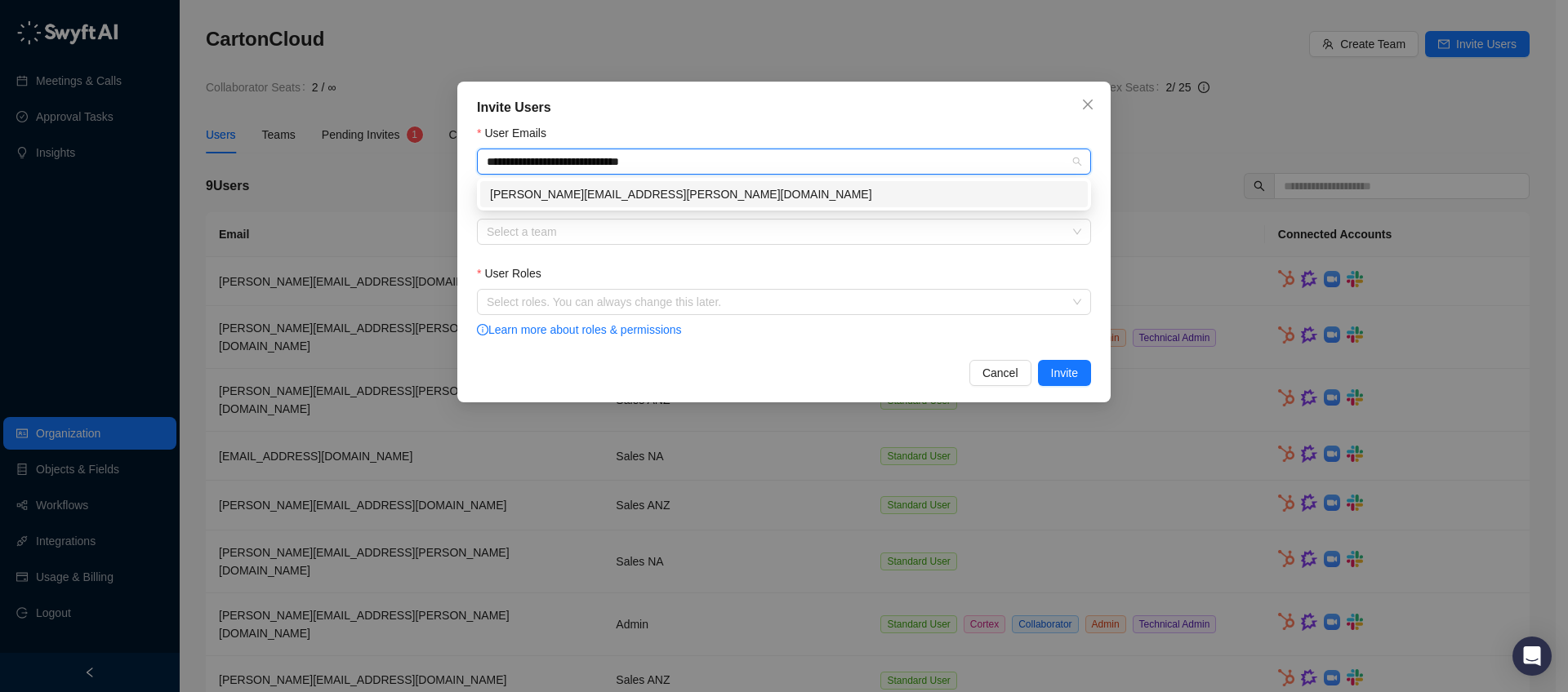
click at [631, 203] on div "[PERSON_NAME][EMAIL_ADDRESS][PERSON_NAME][DOMAIN_NAME]" at bounding box center [784, 194] width 608 height 26
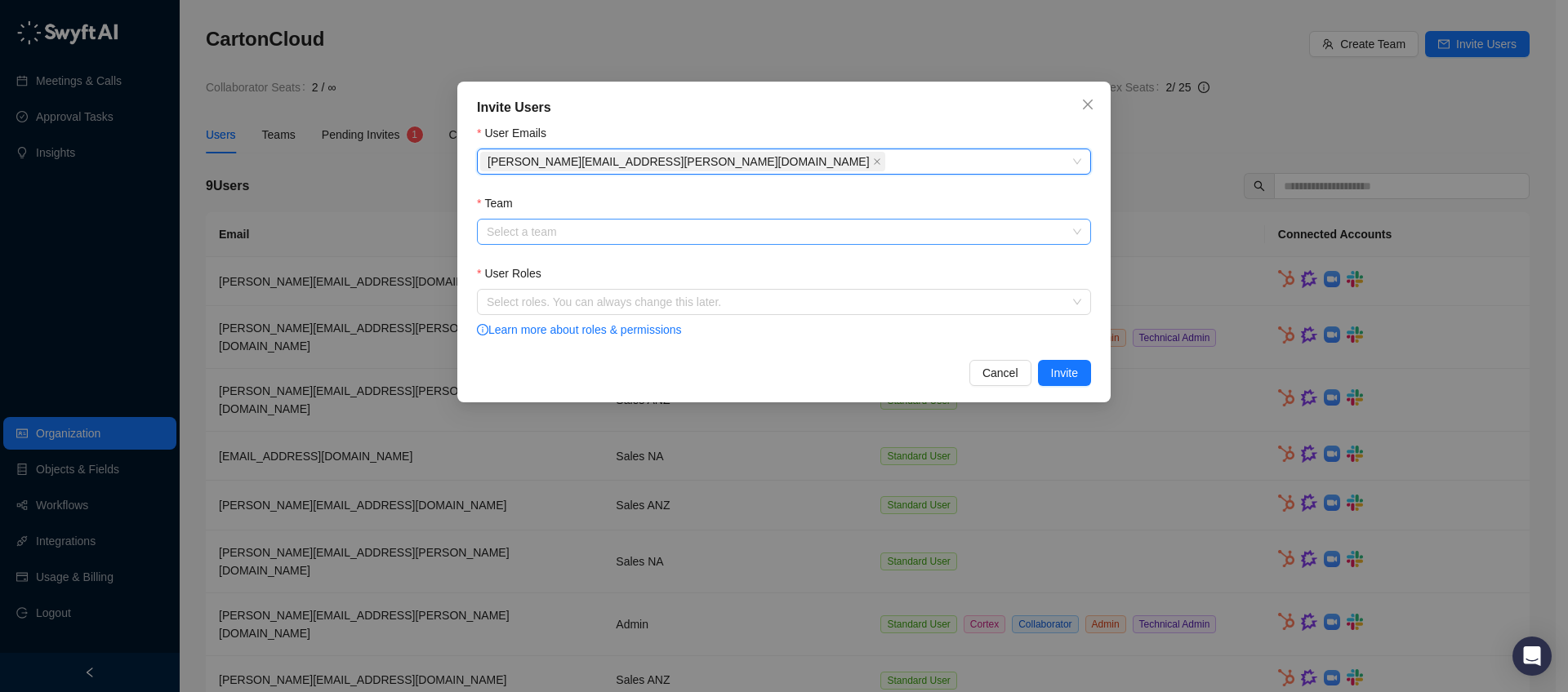
click at [610, 230] on input "Team" at bounding box center [779, 232] width 584 height 24
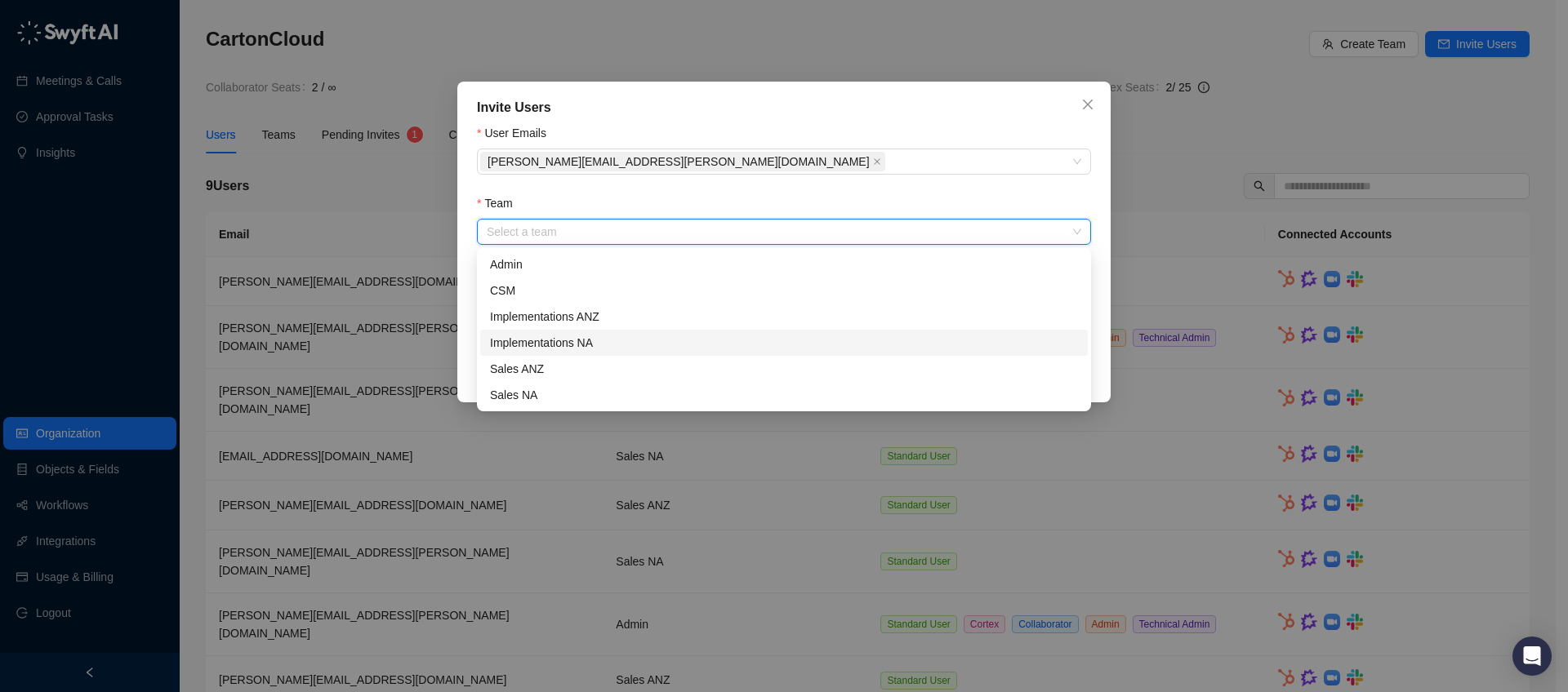
click at [581, 343] on div "Implementations NA" at bounding box center [784, 343] width 588 height 18
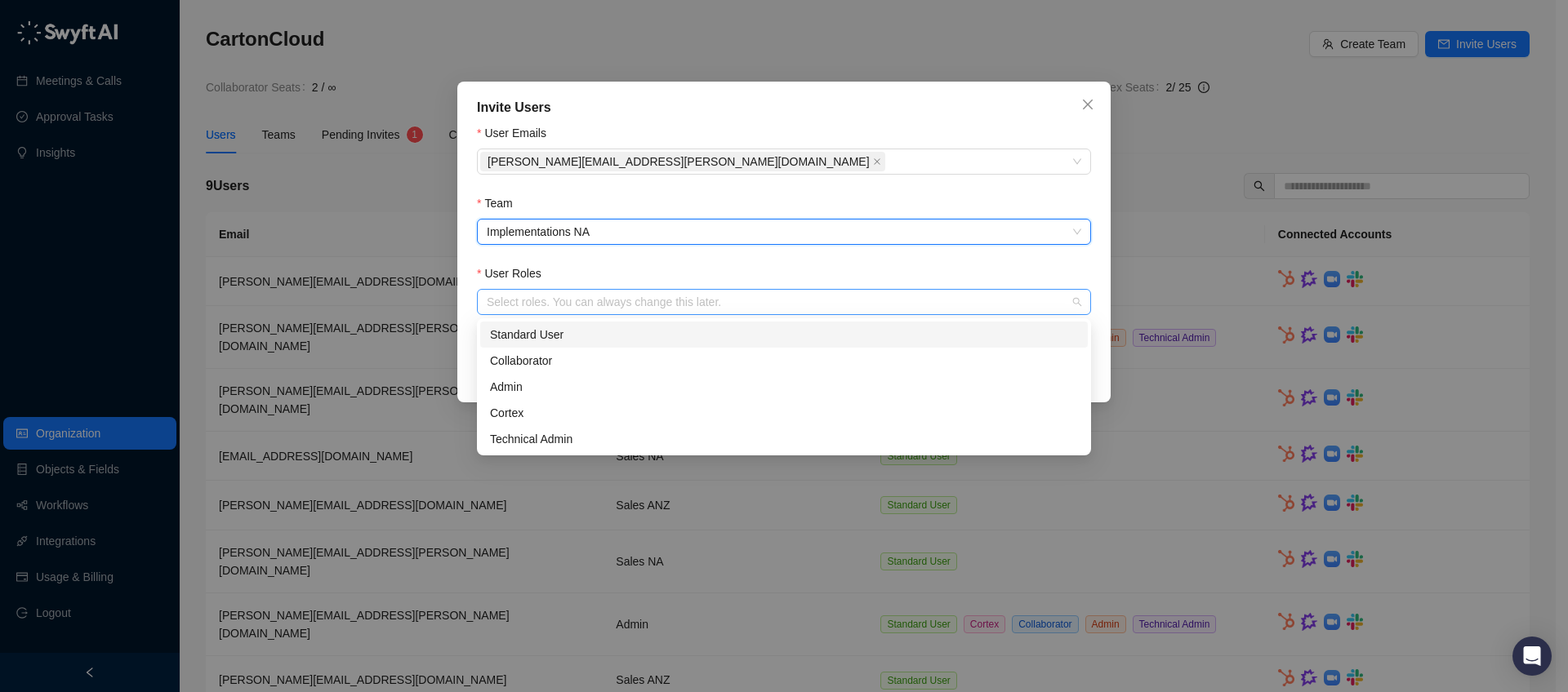
click at [564, 304] on div at bounding box center [775, 302] width 590 height 13
click at [554, 337] on div "Standard User" at bounding box center [784, 335] width 588 height 18
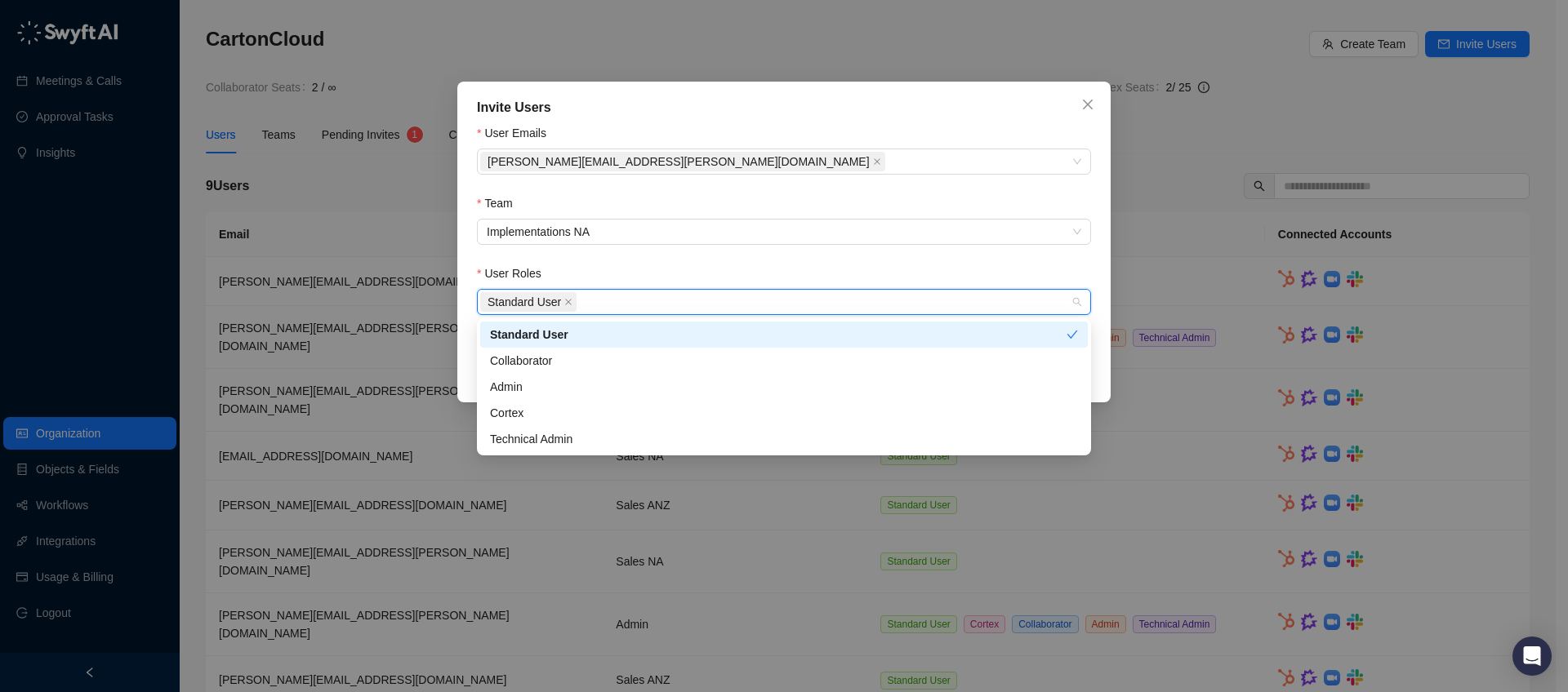
click at [1005, 266] on div "User Roles" at bounding box center [784, 276] width 615 height 24
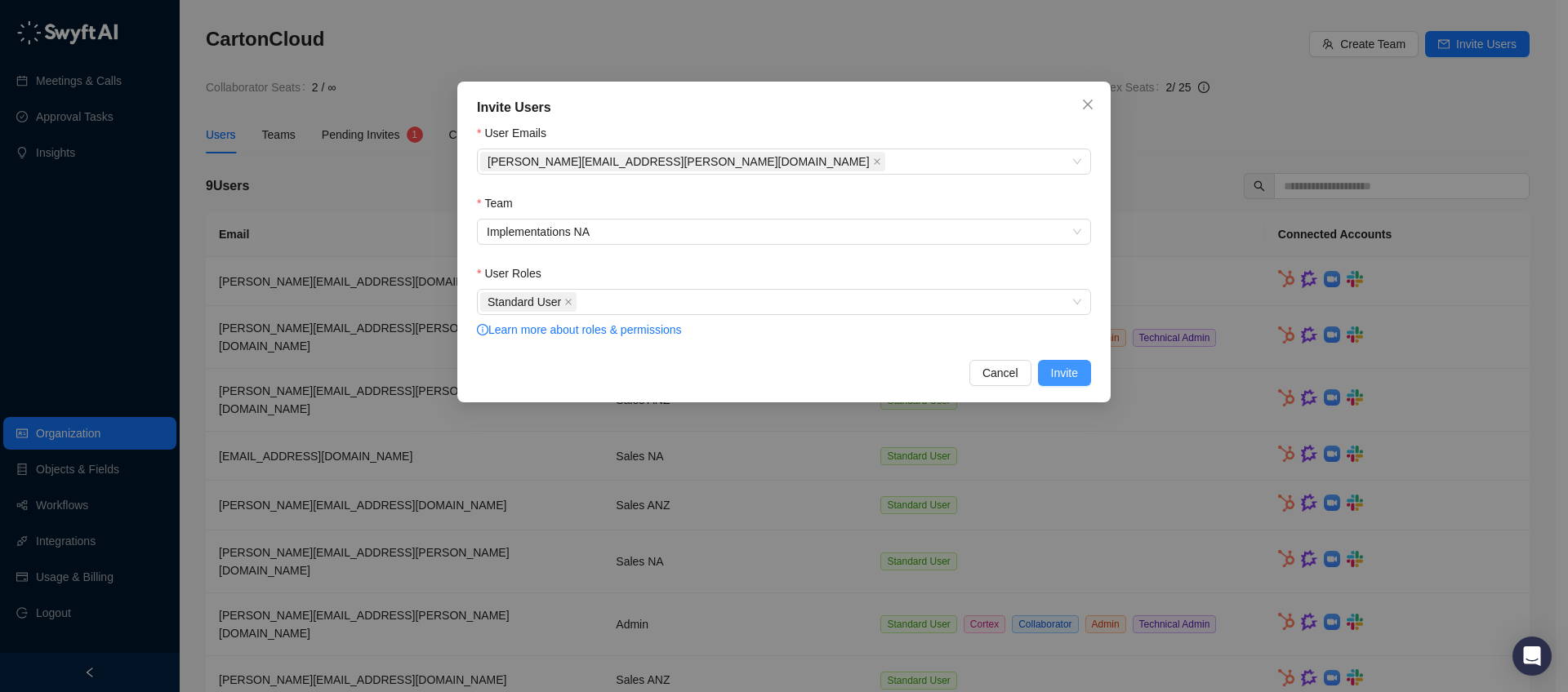
click at [1078, 375] on button "Invite" at bounding box center [1064, 373] width 54 height 26
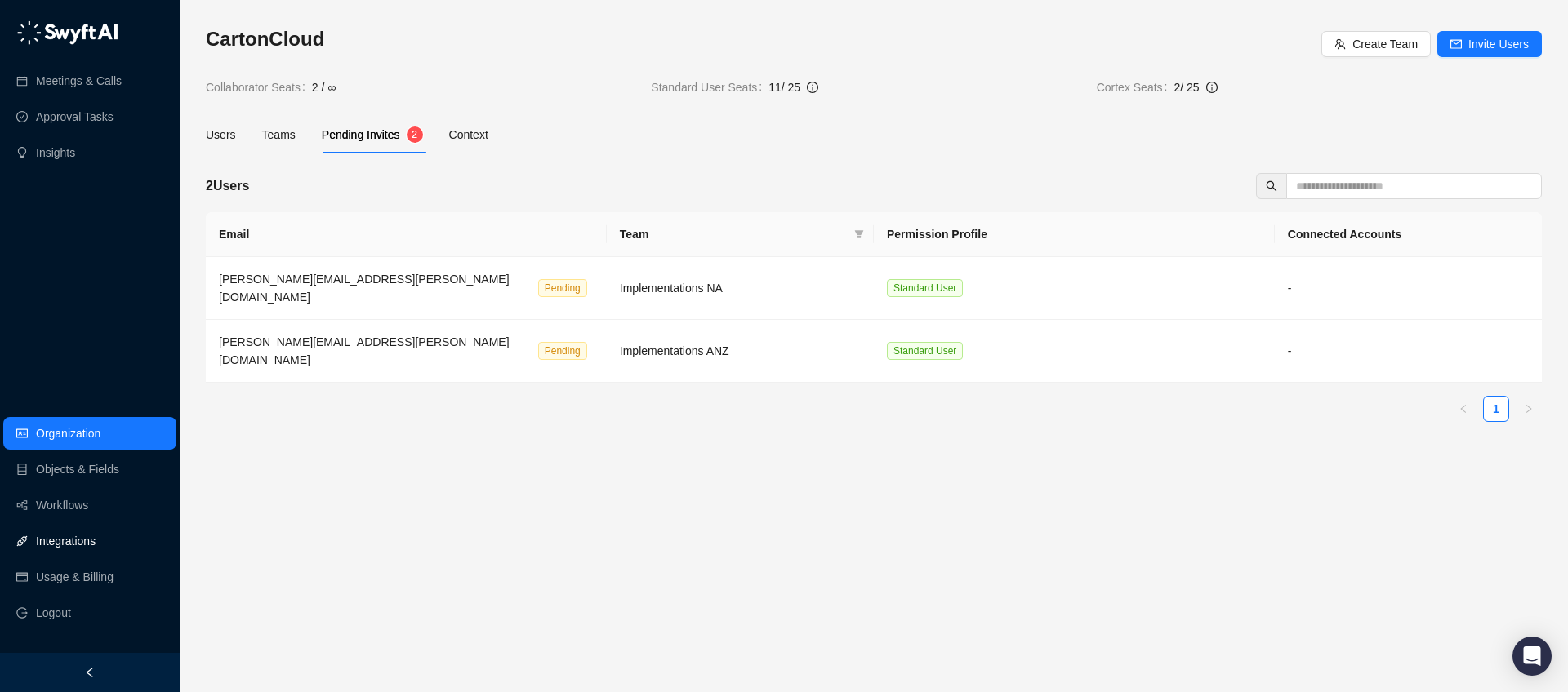
click at [88, 541] on link "Integrations" at bounding box center [65, 541] width 59 height 33
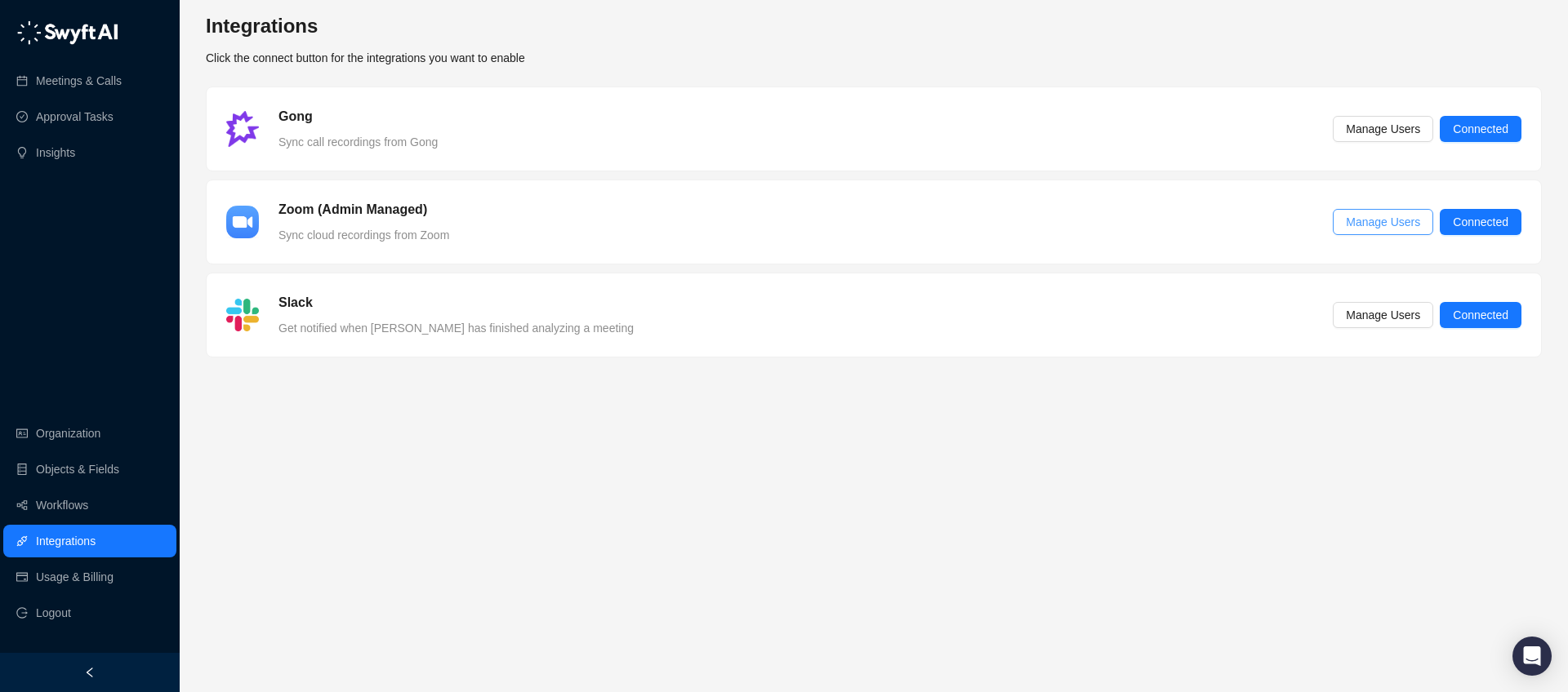
click at [1384, 225] on span "Manage Users" at bounding box center [1383, 222] width 74 height 18
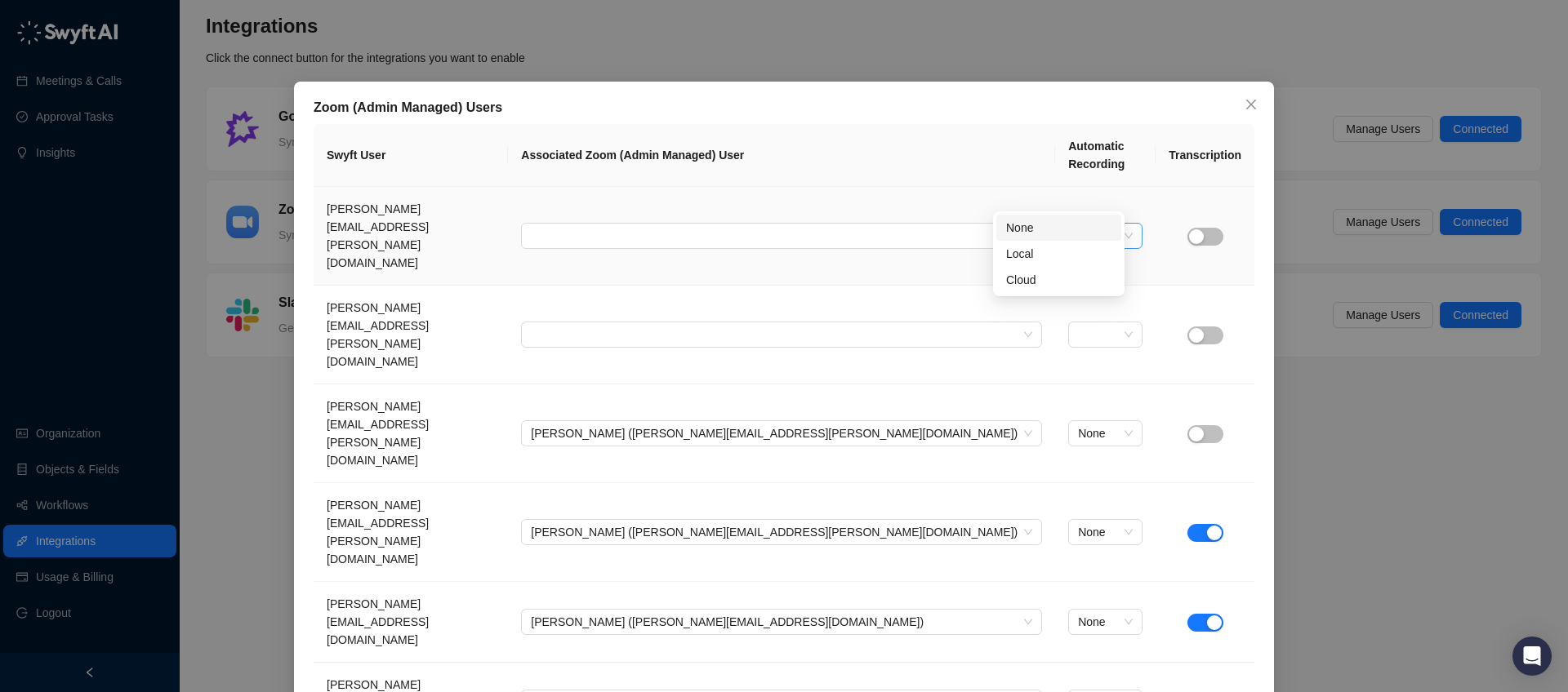
click at [1116, 223] on div at bounding box center [1105, 236] width 74 height 26
click at [912, 224] on input "search" at bounding box center [776, 236] width 492 height 24
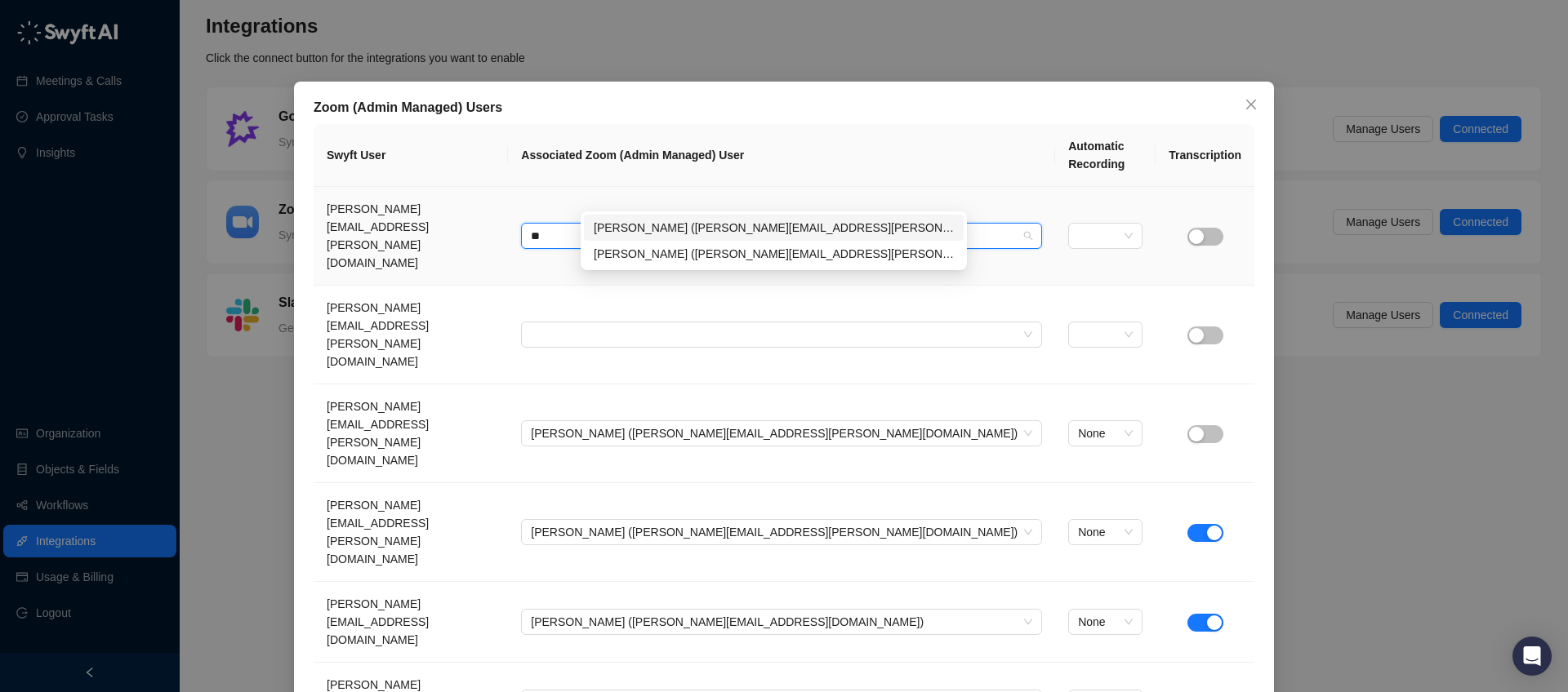
type input "***"
click at [860, 234] on div "[PERSON_NAME] ([PERSON_NAME][EMAIL_ADDRESS][PERSON_NAME][DOMAIN_NAME])" at bounding box center [774, 228] width 360 height 18
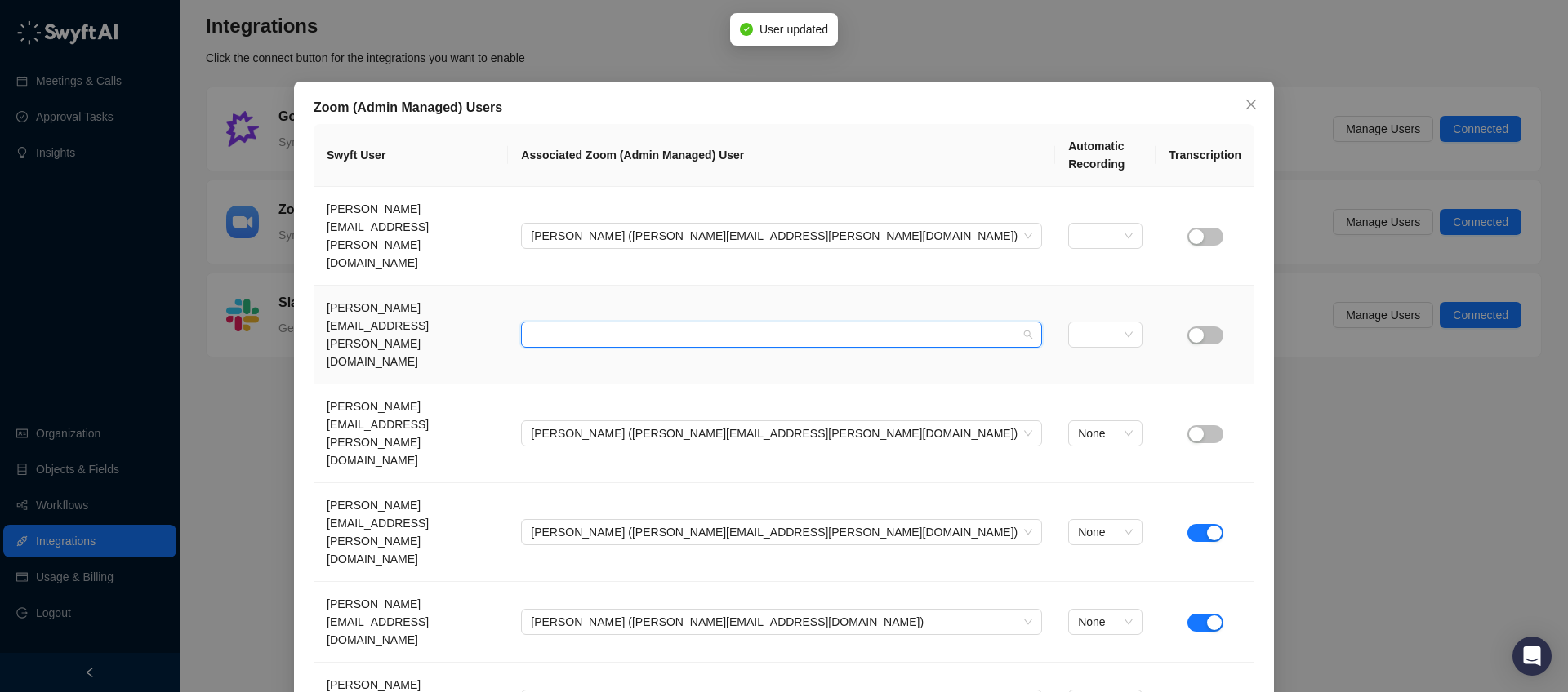
click at [743, 322] on input "search" at bounding box center [776, 334] width 492 height 24
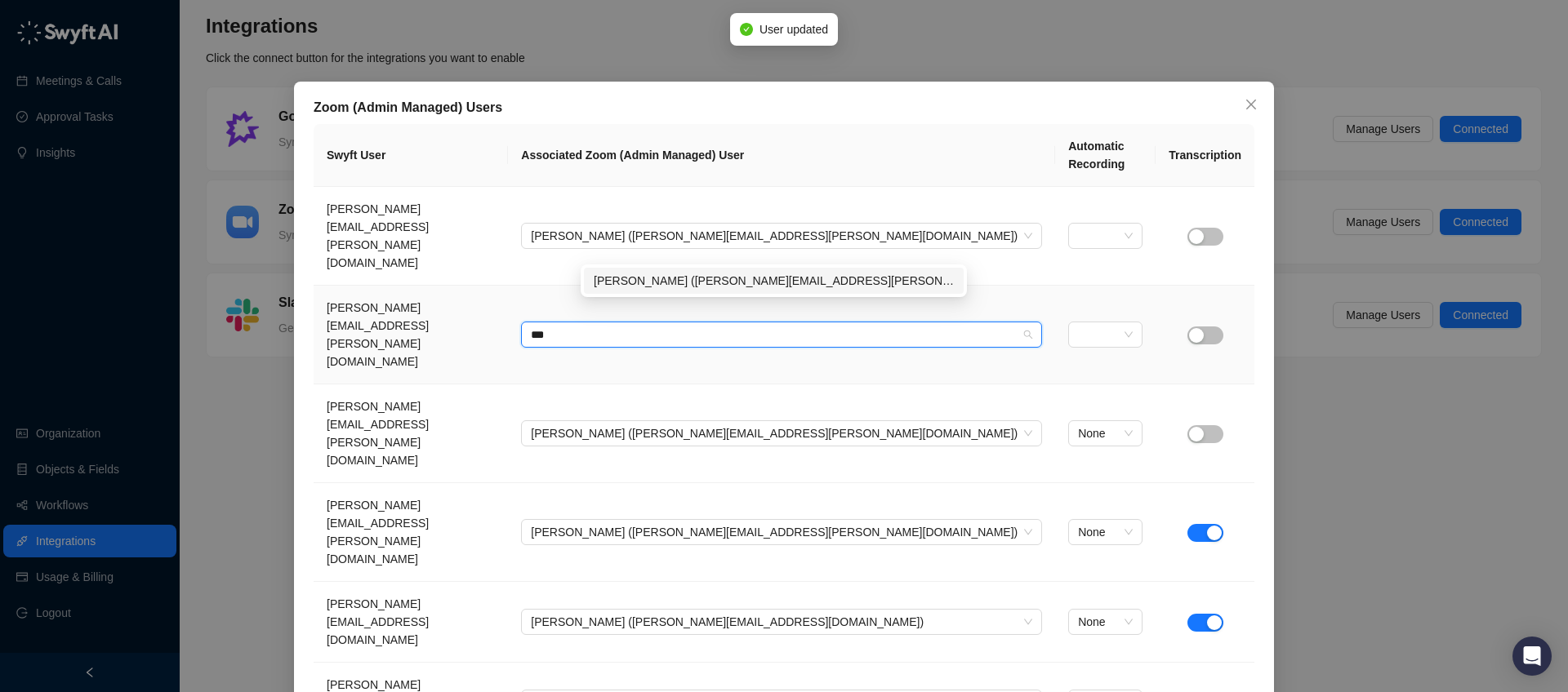
type input "****"
click at [748, 278] on div "[PERSON_NAME] ([PERSON_NAME][EMAIL_ADDRESS][PERSON_NAME][DOMAIN_NAME])" at bounding box center [774, 280] width 360 height 18
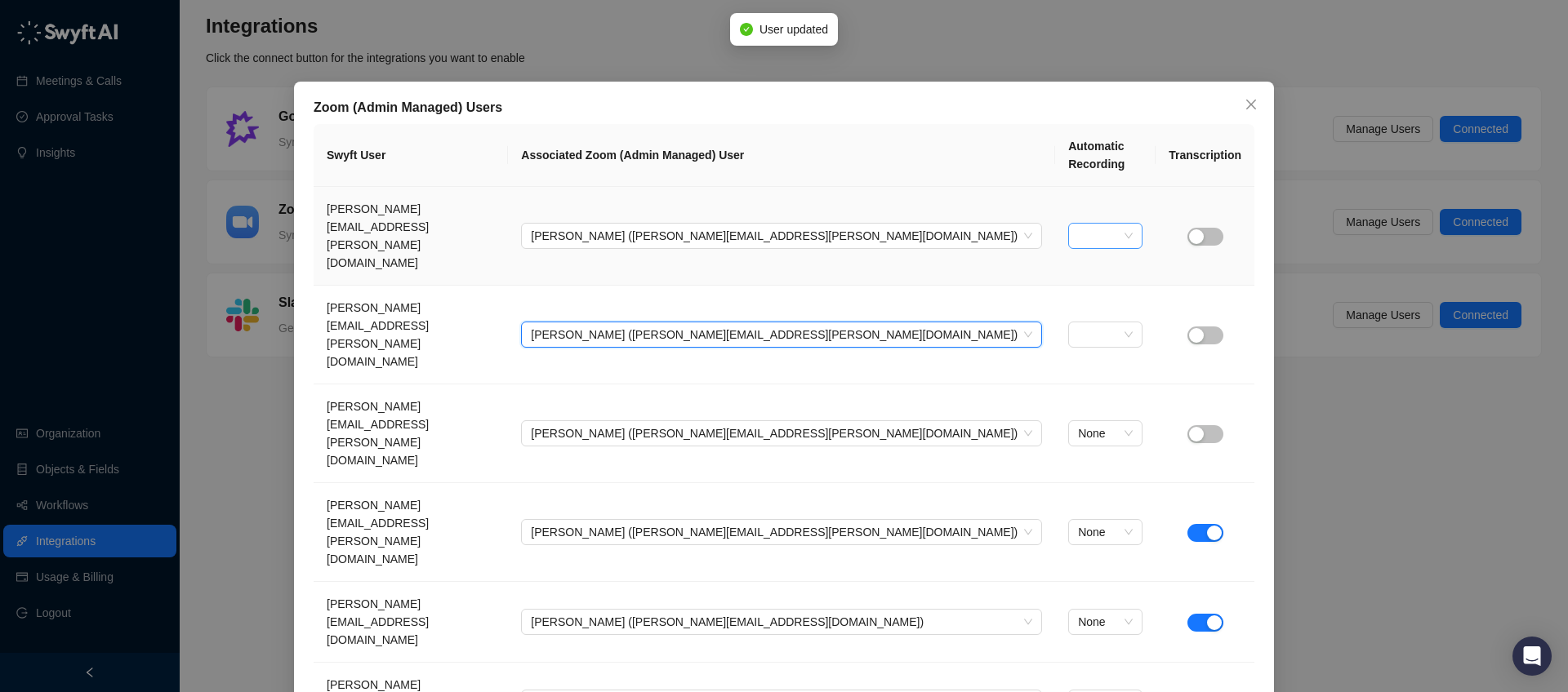
click at [1078, 224] on input "search" at bounding box center [1101, 236] width 45 height 24
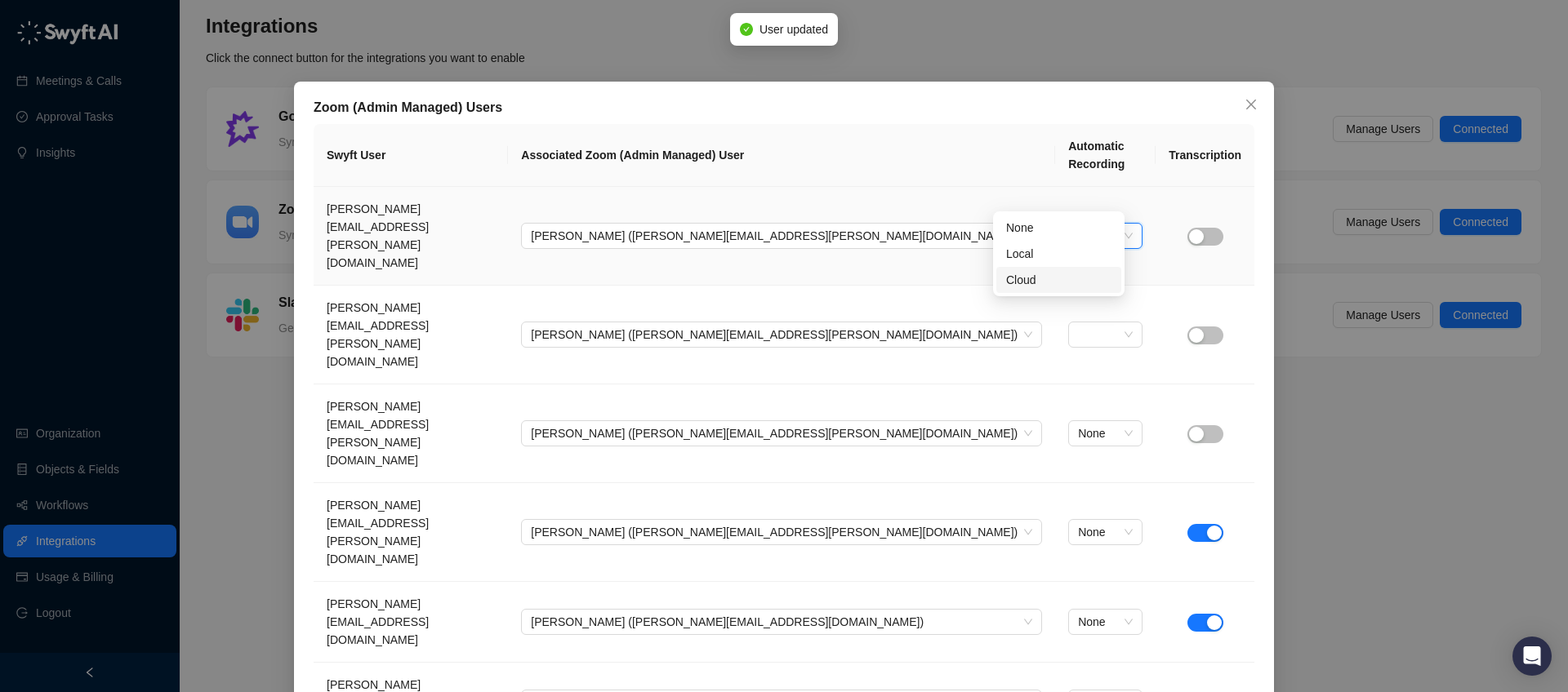
click at [1037, 280] on div "Cloud" at bounding box center [1059, 279] width 105 height 18
click at [1125, 187] on td "None" at bounding box center [1104, 236] width 100 height 98
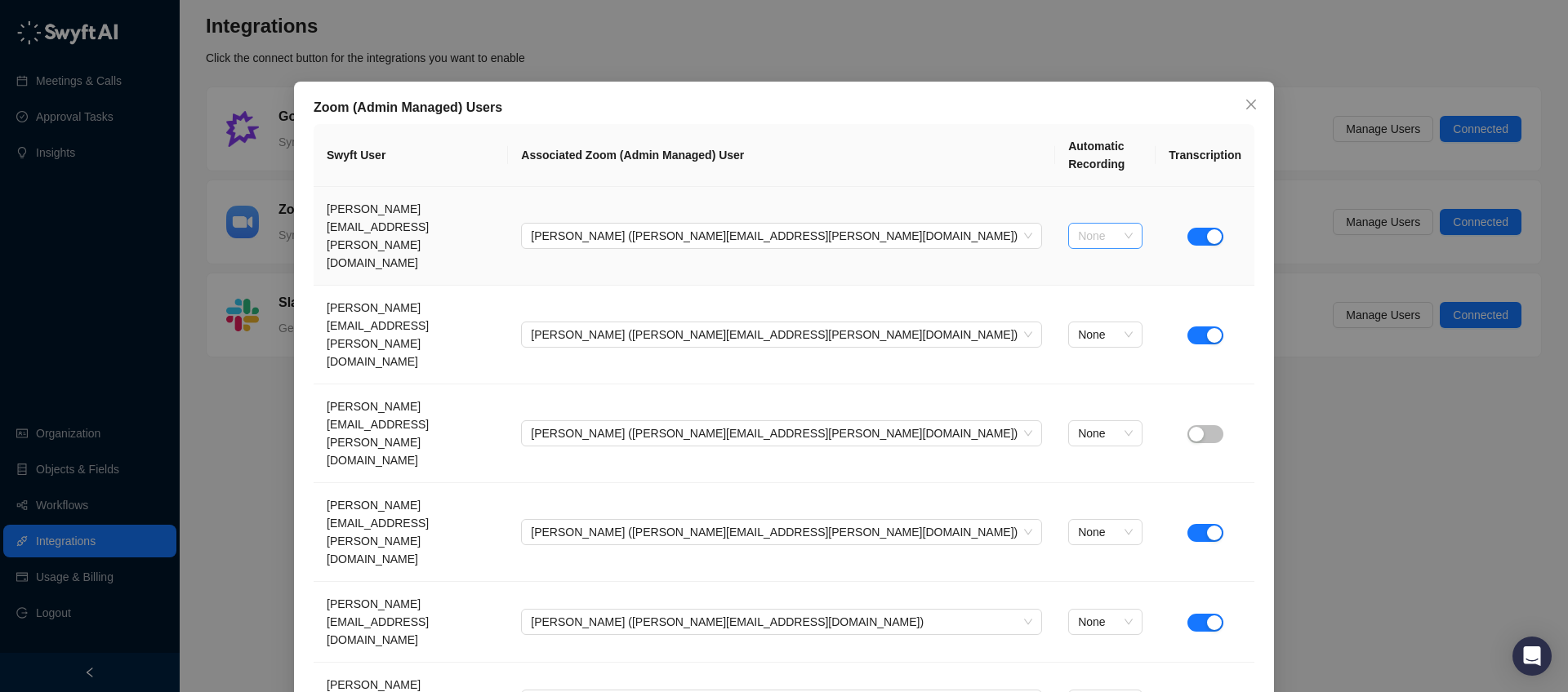
click at [1100, 224] on span "None" at bounding box center [1105, 236] width 55 height 24
click at [1055, 285] on div "Cloud" at bounding box center [1059, 279] width 105 height 18
click at [1105, 322] on span "None" at bounding box center [1104, 334] width 56 height 24
click at [1048, 330] on div "Cloud" at bounding box center [1059, 333] width 105 height 18
drag, startPoint x: 1213, startPoint y: 246, endPoint x: 1192, endPoint y: 253, distance: 22.1
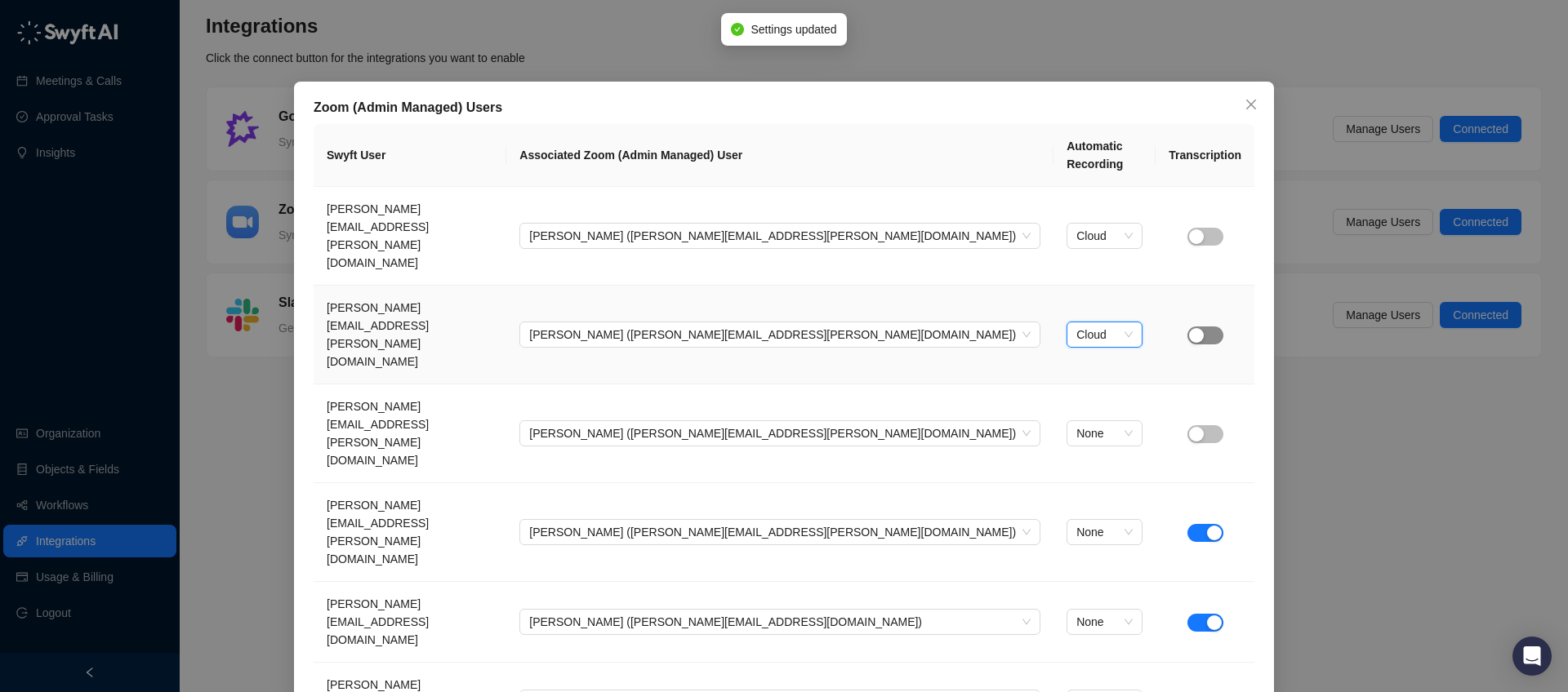
click at [1213, 286] on td at bounding box center [1205, 335] width 98 height 98
click at [1189, 328] on div "button" at bounding box center [1196, 335] width 15 height 15
click at [1197, 228] on span "button" at bounding box center [1205, 237] width 36 height 18
click at [1247, 103] on icon "close" at bounding box center [1251, 104] width 10 height 10
